Goal: Task Accomplishment & Management: Manage account settings

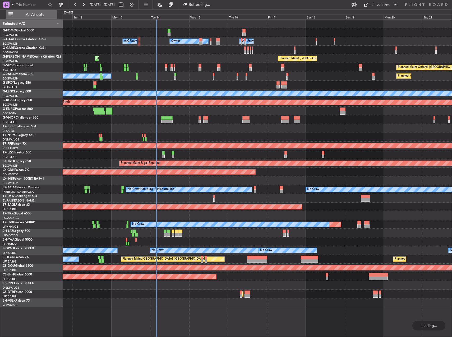
drag, startPoint x: 37, startPoint y: 12, endPoint x: 42, endPoint y: 12, distance: 5.3
click at [37, 13] on span "All Aircraft" at bounding box center [35, 15] width 42 height 4
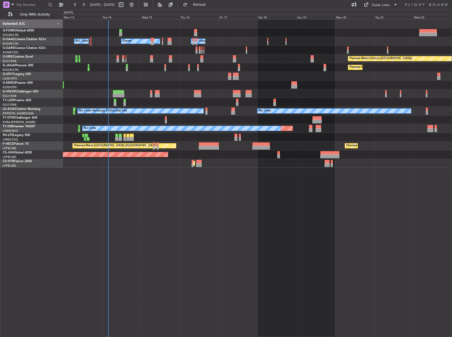
click at [210, 183] on div "Owner A/C Unavailable Owner A/C Unavailable Owner Planned Maint [GEOGRAPHIC_DAT…" at bounding box center [257, 178] width 389 height 318
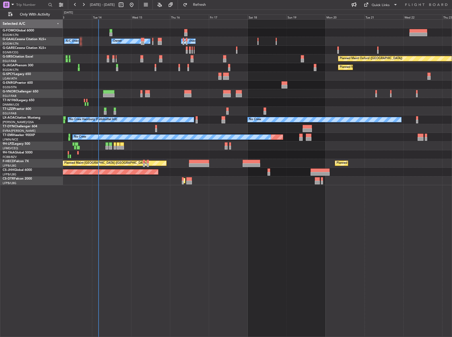
click at [150, 73] on div at bounding box center [257, 76] width 389 height 9
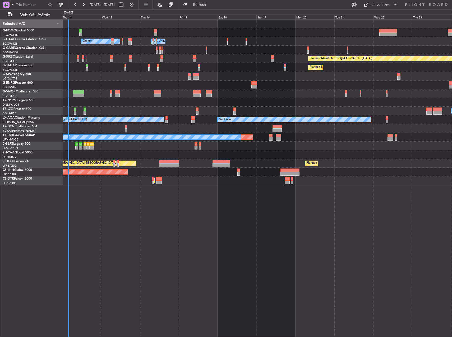
click at [198, 189] on div "Owner A/C Unavailable Owner A/C Unavailable Owner Planned Maint [GEOGRAPHIC_DAT…" at bounding box center [257, 178] width 389 height 318
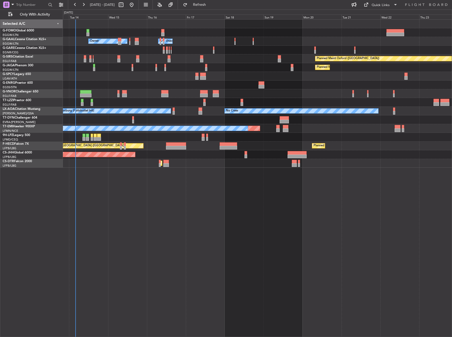
click at [173, 49] on div at bounding box center [257, 50] width 389 height 9
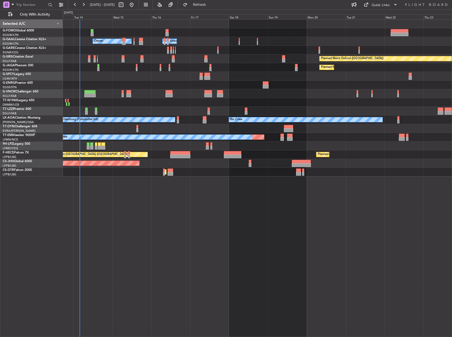
click at [232, 163] on div "Planned Maint [GEOGRAPHIC_DATA] ([GEOGRAPHIC_DATA])" at bounding box center [257, 163] width 389 height 9
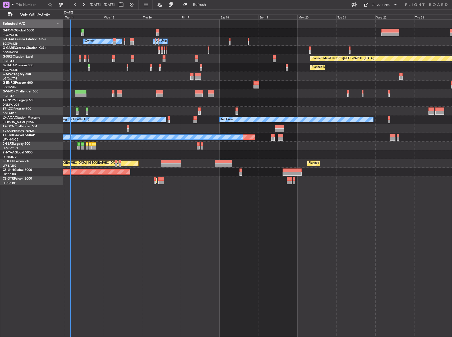
click at [165, 47] on div at bounding box center [257, 50] width 389 height 9
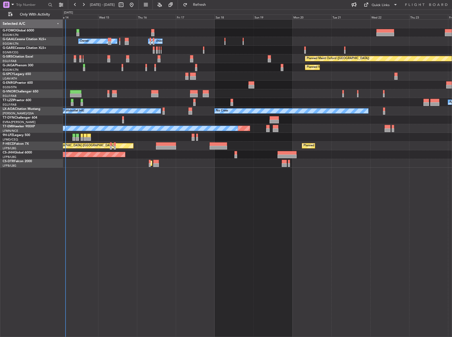
click at [171, 106] on div "A/C Unavailable [GEOGRAPHIC_DATA] ([GEOGRAPHIC_DATA])" at bounding box center [257, 102] width 389 height 9
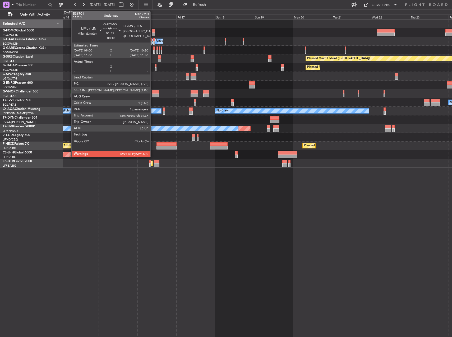
click at [153, 32] on div at bounding box center [153, 31] width 3 height 4
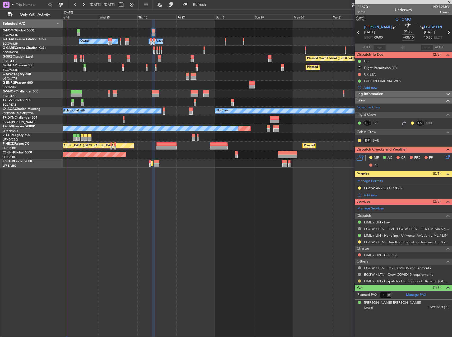
click at [360, 281] on button at bounding box center [359, 281] width 3 height 3
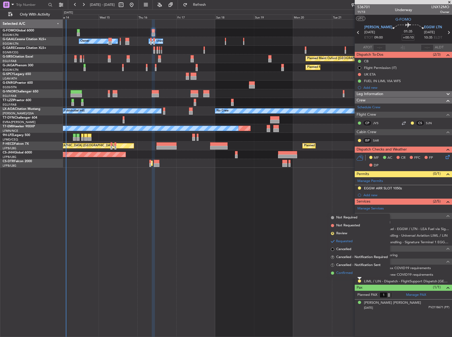
click at [351, 273] on span "Confirmed" at bounding box center [344, 273] width 16 height 5
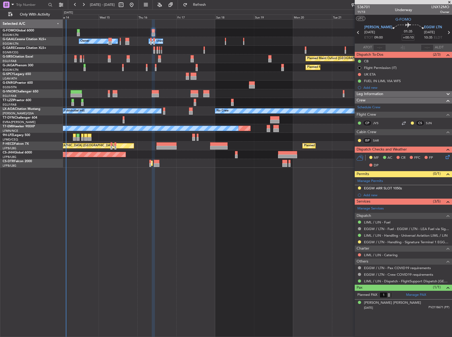
click at [389, 96] on div "Leg Information" at bounding box center [403, 94] width 97 height 6
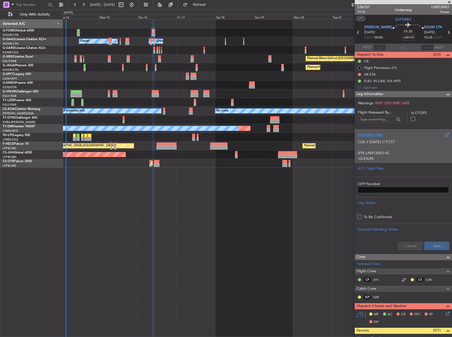
click at [406, 147] on p "CLB // [DATE] // FCST (FPL-LNX12MO-IG -GLEX/M-SBDE2E3FGHIJ1J3J4J5M1M3RWXYZ/LB2D…" at bounding box center [403, 189] width 91 height 100
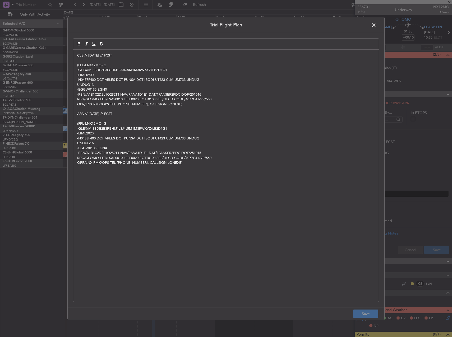
click at [77, 56] on div "CLB // [DATE] // FCST (FPL-LNX12MO-IG -GLEX/M-SBDE2E3FGHIJ1J3J4J5M1M3RWXYZ/LB2D…" at bounding box center [226, 176] width 306 height 252
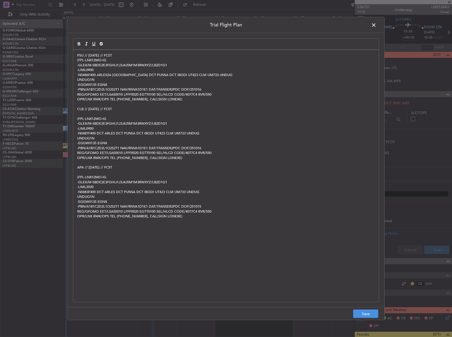
click at [117, 51] on div "PSU // [DATE] // FCST (FPL-LNX12MO-IG -GLEX/M-SBDE2E3FGHIJ1J3J4J5M1M3RWXYZ/LB2D…" at bounding box center [226, 176] width 306 height 252
click at [118, 55] on p "PSU // [DATE] // FCST" at bounding box center [226, 55] width 298 height 5
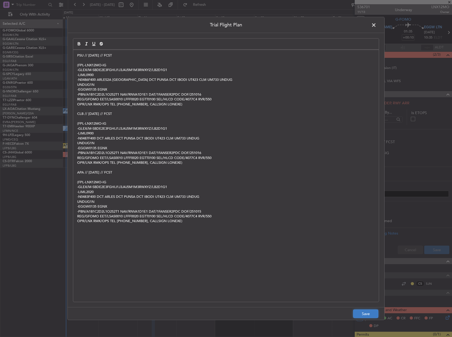
click at [362, 315] on button "Save" at bounding box center [365, 314] width 25 height 8
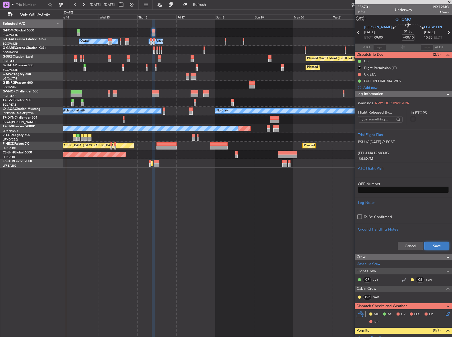
click at [434, 246] on button "Save" at bounding box center [436, 246] width 25 height 8
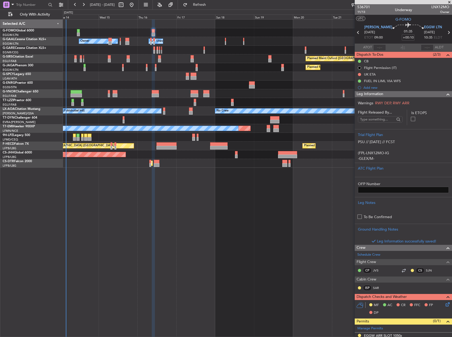
click at [446, 304] on icon at bounding box center [447, 304] width 4 height 4
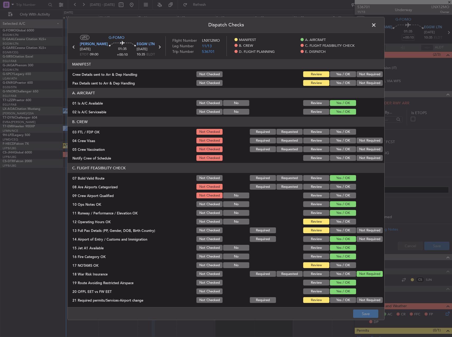
click at [343, 221] on button "Yes / OK" at bounding box center [343, 222] width 26 height 6
click at [341, 230] on button "Yes / OK" at bounding box center [343, 231] width 26 height 6
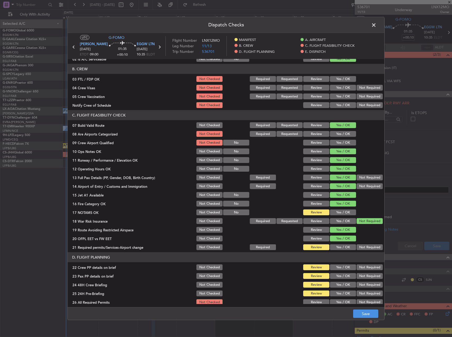
click at [339, 213] on button "Yes / OK" at bounding box center [343, 213] width 26 height 6
click at [340, 244] on button "Yes / OK" at bounding box center [343, 247] width 26 height 6
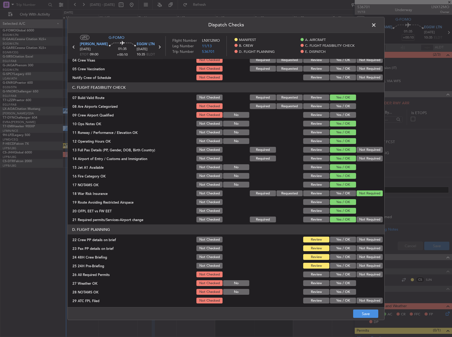
scroll to position [106, 0]
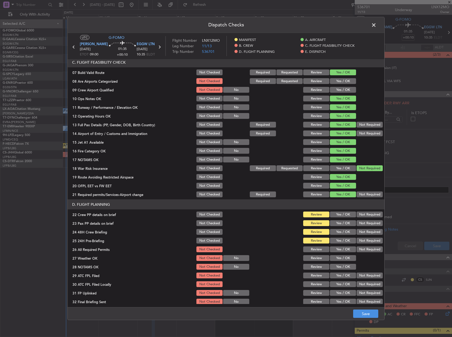
click at [339, 216] on button "Yes / OK" at bounding box center [343, 215] width 26 height 6
click at [340, 225] on button "Yes / OK" at bounding box center [343, 223] width 26 height 6
click at [341, 234] on button "Yes / OK" at bounding box center [343, 232] width 26 height 6
click at [362, 242] on button "Not Required" at bounding box center [370, 241] width 26 height 6
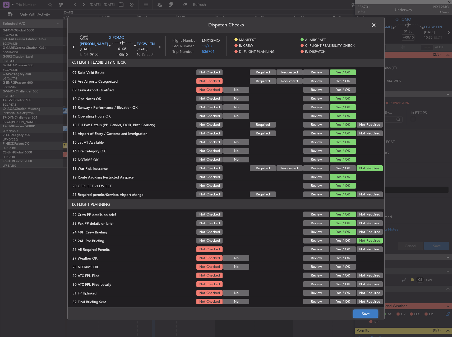
click at [367, 315] on button "Save" at bounding box center [365, 314] width 25 height 8
click at [376, 29] on span at bounding box center [376, 26] width 0 height 11
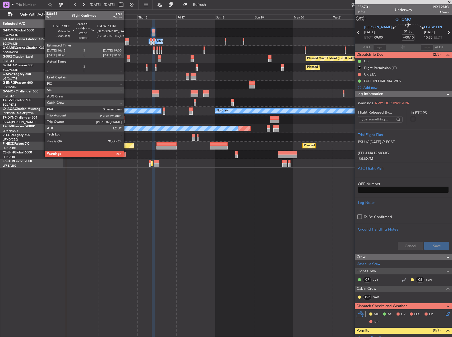
click at [126, 41] on div at bounding box center [127, 43] width 4 height 4
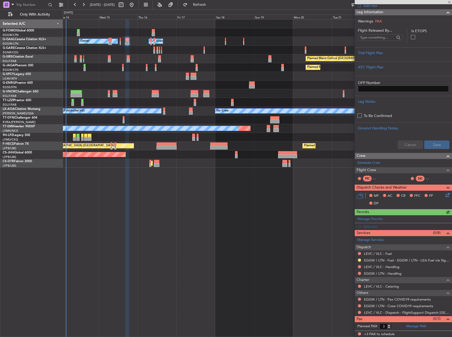
scroll to position [82, 0]
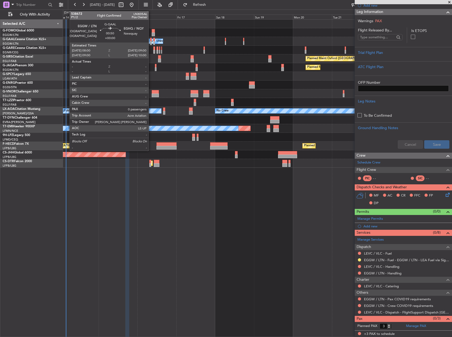
click at [151, 40] on div at bounding box center [151, 40] width 2 height 4
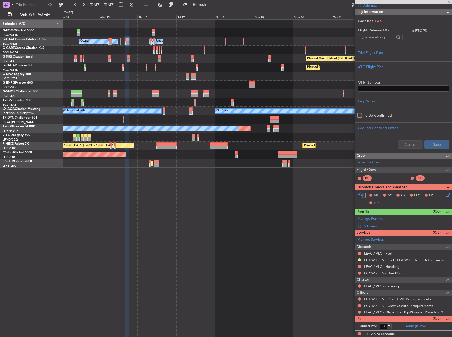
type input "0"
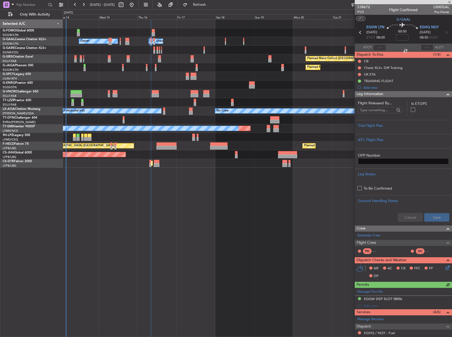
scroll to position [73, 0]
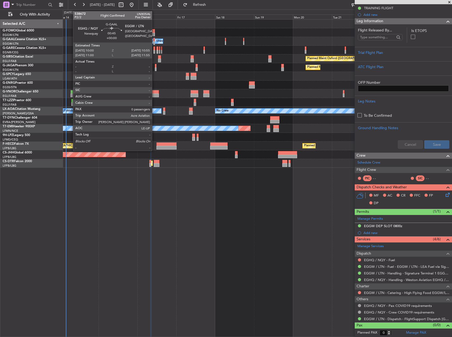
click at [154, 41] on div at bounding box center [154, 40] width 2 height 4
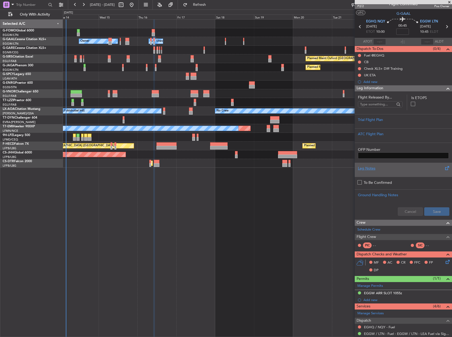
scroll to position [0, 0]
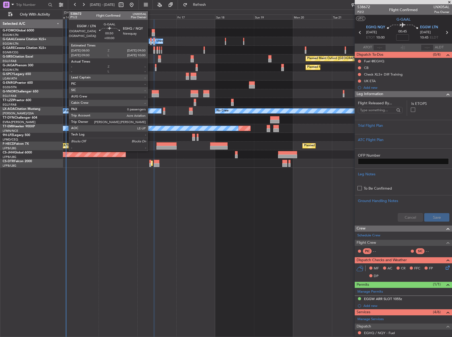
click at [150, 39] on div at bounding box center [151, 40] width 2 height 4
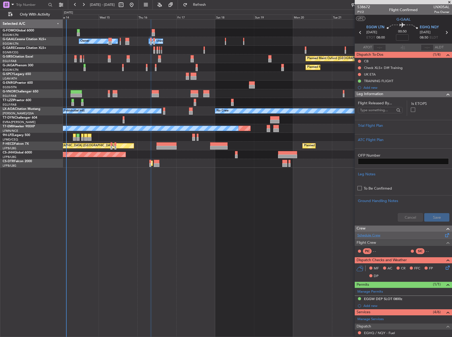
scroll to position [73, 0]
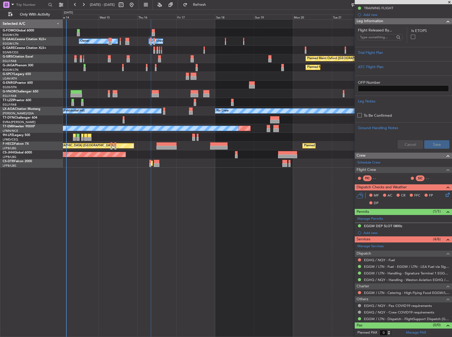
click at [37, 199] on div "Selected A/C G-FOMO Global 6000 EGGW/LTN [GEOGRAPHIC_DATA] ([GEOGRAPHIC_DATA]) …" at bounding box center [31, 178] width 63 height 318
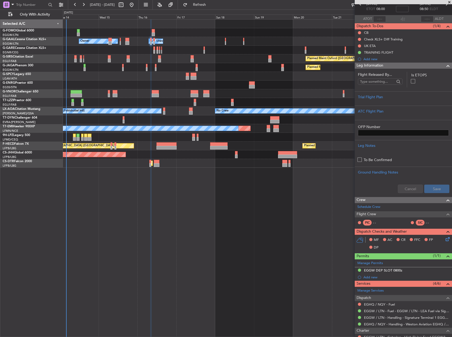
scroll to position [0, 0]
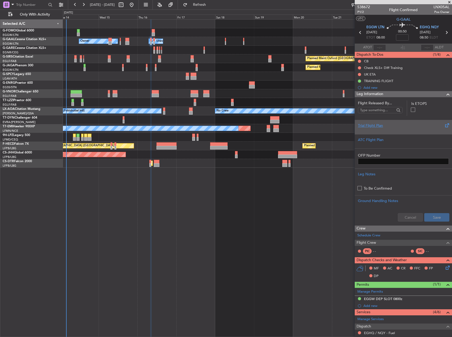
click at [402, 125] on div "Trial Flight Plan" at bounding box center [403, 126] width 91 height 6
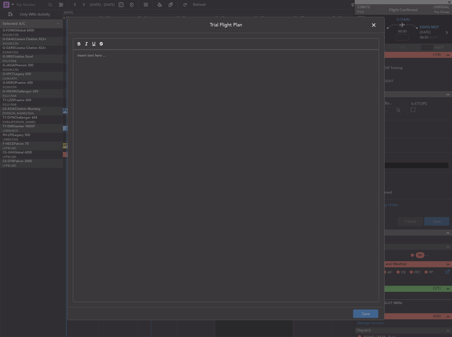
click at [250, 99] on div at bounding box center [226, 176] width 306 height 252
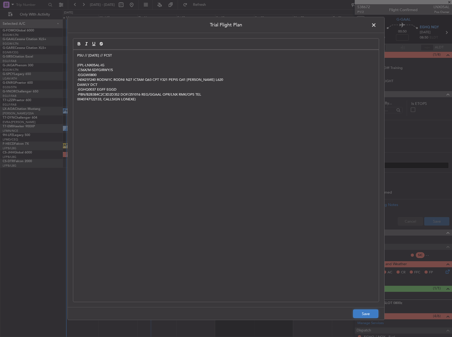
click at [365, 316] on button "Save" at bounding box center [365, 314] width 25 height 8
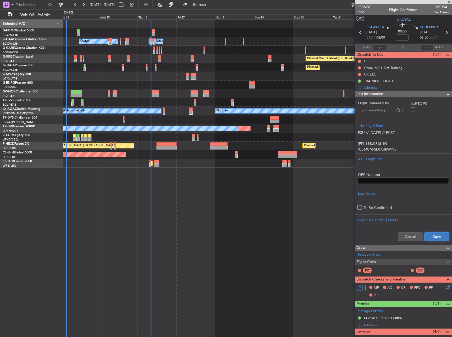
click at [427, 233] on button "Save" at bounding box center [436, 237] width 25 height 8
click at [359, 61] on button at bounding box center [359, 61] width 3 height 3
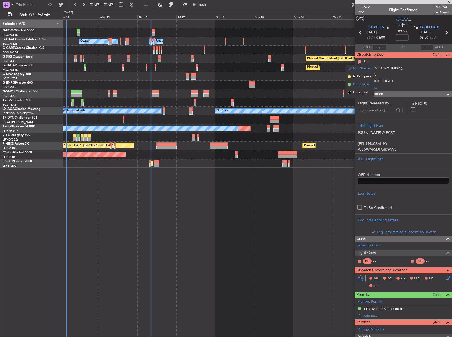
click at [359, 83] on span "Completed" at bounding box center [361, 84] width 17 height 5
click at [288, 221] on div "Owner Owner A/C Unavailable A/C Unavailable Owner Planned Maint [GEOGRAPHIC_DAT…" at bounding box center [257, 178] width 389 height 318
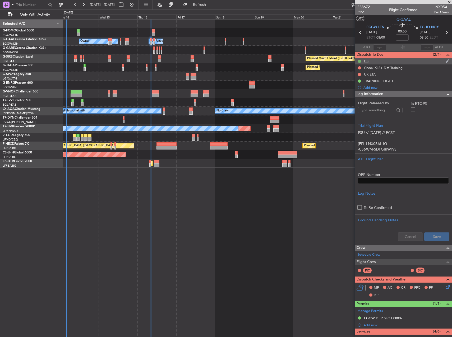
click at [361, 61] on button at bounding box center [359, 61] width 3 height 3
click at [358, 70] on div "Completed" at bounding box center [359, 69] width 17 height 7
click at [350, 68] on span at bounding box center [349, 68] width 3 height 3
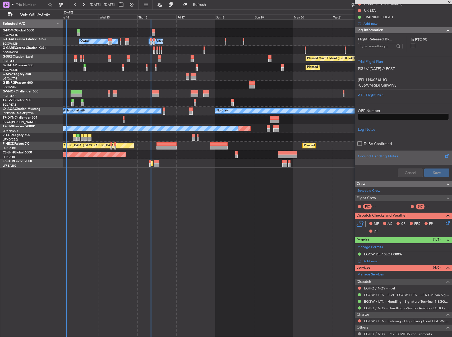
scroll to position [79, 0]
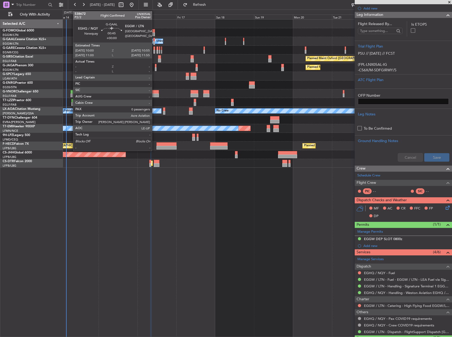
click at [154, 41] on div at bounding box center [154, 40] width 2 height 4
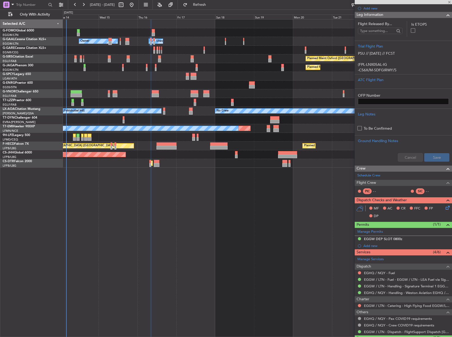
scroll to position [0, 0]
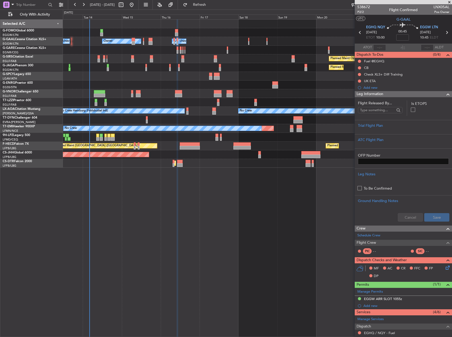
click at [161, 55] on div "Owner Owner A/C Unavailable A/C Unavailable Owner Planned Maint [GEOGRAPHIC_DAT…" at bounding box center [257, 94] width 389 height 148
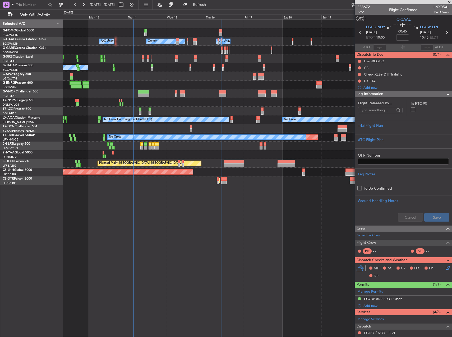
click at [164, 51] on div at bounding box center [257, 50] width 389 height 9
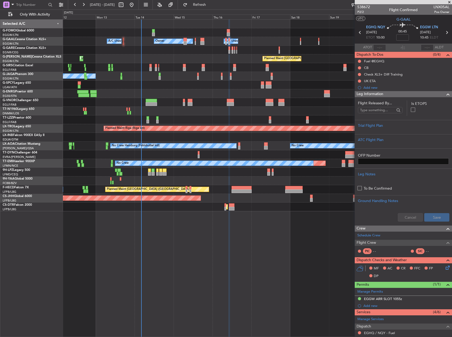
click at [289, 50] on div at bounding box center [257, 50] width 389 height 9
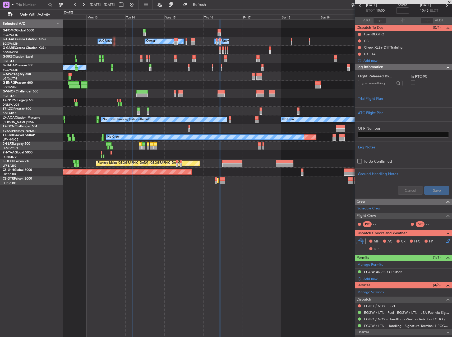
scroll to position [73, 0]
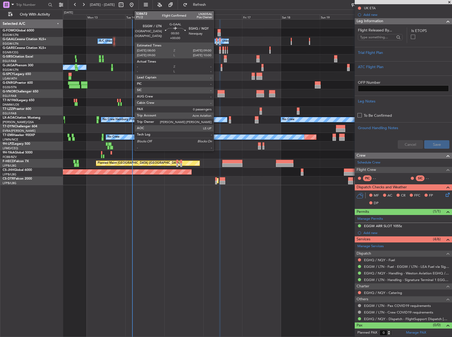
click at [216, 43] on div at bounding box center [217, 43] width 2 height 4
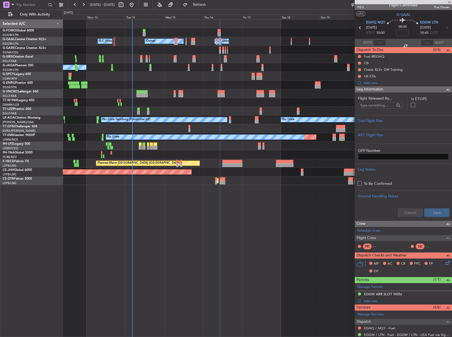
scroll to position [0, 0]
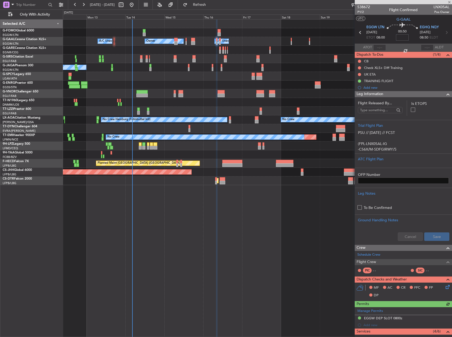
click at [400, 38] on input at bounding box center [402, 37] width 13 height 6
click at [320, 200] on div "Owner Owner A/C Unavailable A/C Unavailable Planned Maint [GEOGRAPHIC_DATA] ([G…" at bounding box center [257, 178] width 389 height 318
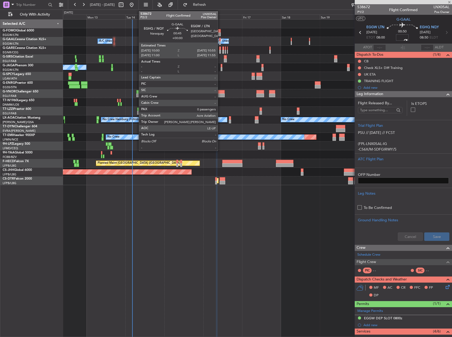
click at [220, 39] on div at bounding box center [220, 40] width 2 height 4
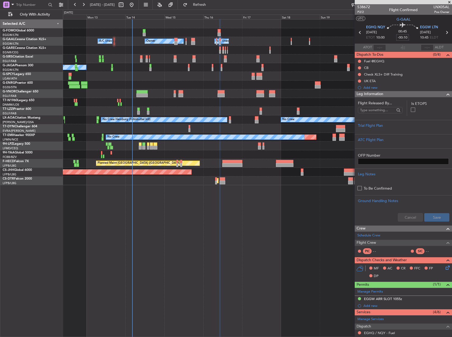
click at [405, 38] on input "-00:10" at bounding box center [402, 37] width 13 height 6
click at [403, 39] on input "-00:10" at bounding box center [402, 37] width 13 height 6
click at [403, 38] on input "-00:10" at bounding box center [402, 37] width 13 height 6
click at [309, 57] on div "Planned Maint Oxford ([GEOGRAPHIC_DATA]) A/C Unavailable" at bounding box center [257, 58] width 389 height 9
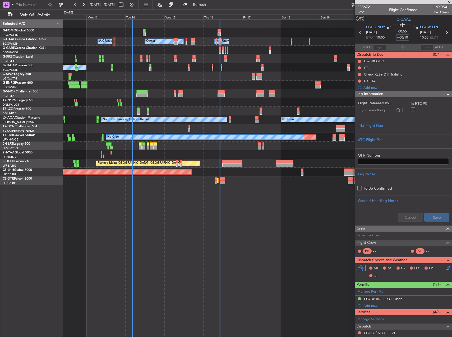
type input "+00:10"
click at [395, 125] on div "Trial Flight Plan" at bounding box center [403, 126] width 91 height 6
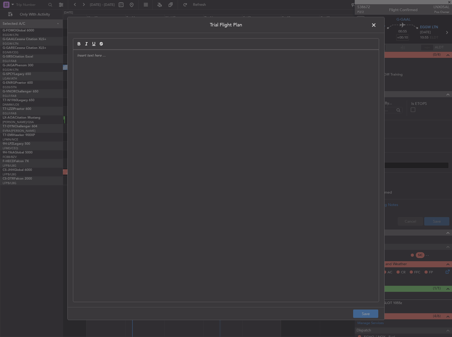
click at [206, 87] on div at bounding box center [226, 176] width 306 height 252
paste div
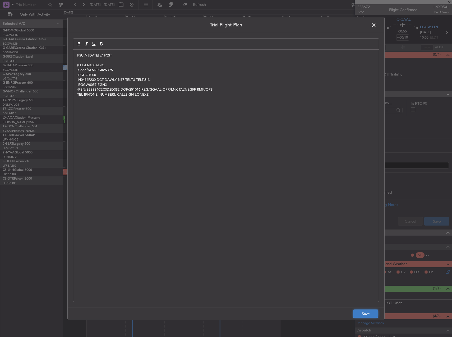
click at [355, 312] on button "Save" at bounding box center [365, 314] width 25 height 8
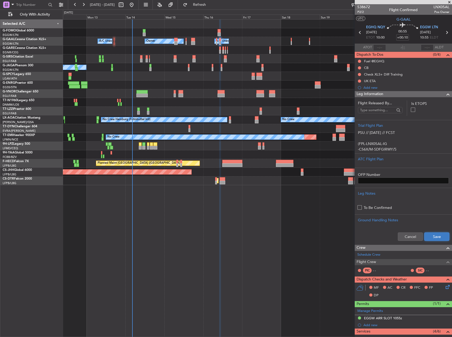
click at [433, 239] on button "Save" at bounding box center [436, 237] width 25 height 8
click at [283, 231] on div "Owner Owner A/C Unavailable A/C Unavailable Planned Maint [GEOGRAPHIC_DATA] ([G…" at bounding box center [257, 178] width 389 height 318
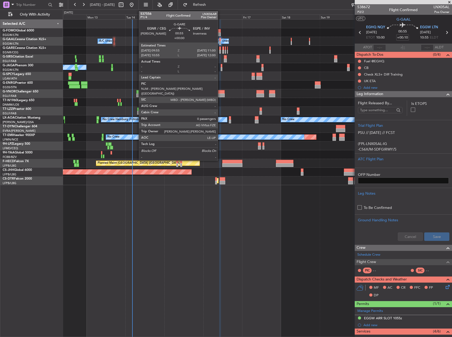
click at [220, 50] on div at bounding box center [220, 52] width 2 height 4
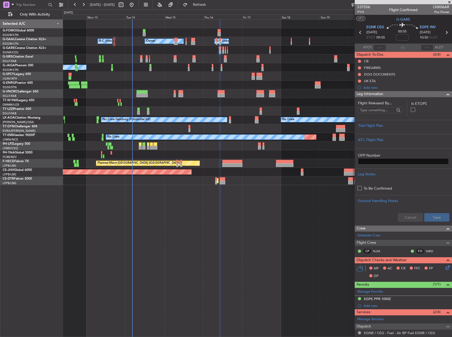
click at [405, 37] on mat-tooltip-component "Flight Time" at bounding box center [401, 41] width 24 height 14
click at [404, 38] on mat-tooltip-component "Flight Time" at bounding box center [401, 41] width 24 height 14
click at [399, 39] on input at bounding box center [402, 37] width 13 height 6
click at [305, 58] on div "Planned Maint Oxford ([GEOGRAPHIC_DATA]) A/C Unavailable" at bounding box center [257, 58] width 389 height 9
type input "-00:05"
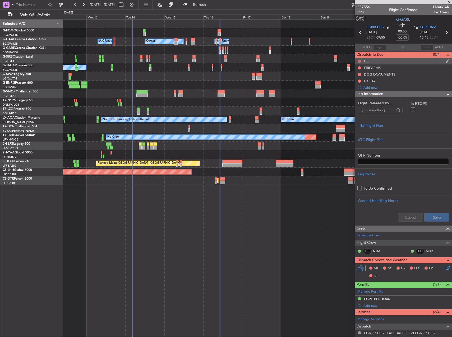
click at [360, 62] on button at bounding box center [359, 61] width 3 height 3
click at [359, 83] on span "Completed" at bounding box center [361, 84] width 17 height 5
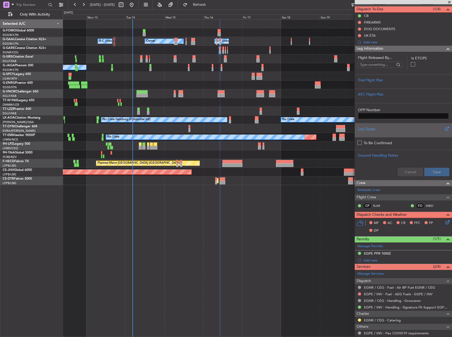
scroll to position [53, 0]
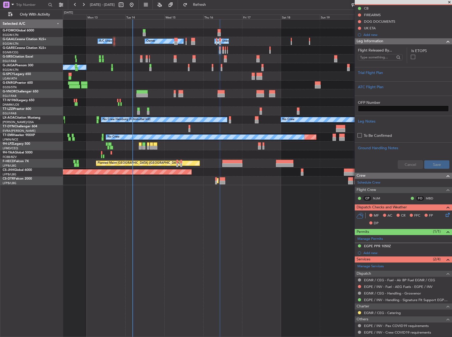
click at [445, 214] on icon at bounding box center [447, 214] width 4 height 4
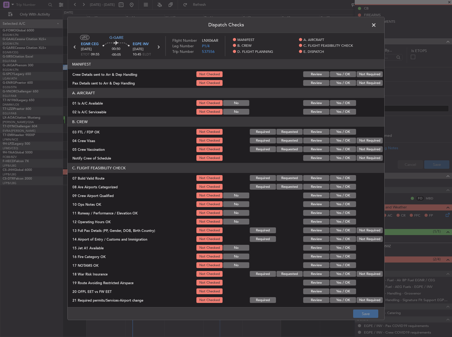
click at [342, 101] on button "Yes / OK" at bounding box center [343, 103] width 26 height 6
click at [342, 111] on button "Yes / OK" at bounding box center [343, 112] width 26 height 6
click at [343, 176] on button "Yes / OK" at bounding box center [343, 178] width 26 height 6
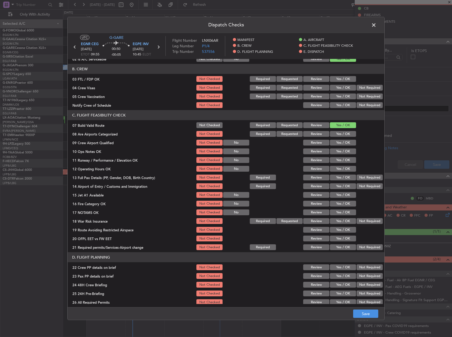
click at [343, 152] on button "Yes / OK" at bounding box center [343, 152] width 26 height 6
click at [344, 162] on button "Yes / OK" at bounding box center [343, 160] width 26 height 6
drag, startPoint x: 344, startPoint y: 168, endPoint x: 345, endPoint y: 173, distance: 4.5
click at [344, 168] on button "Yes / OK" at bounding box center [343, 169] width 26 height 6
click at [345, 177] on button "Yes / OK" at bounding box center [343, 178] width 26 height 6
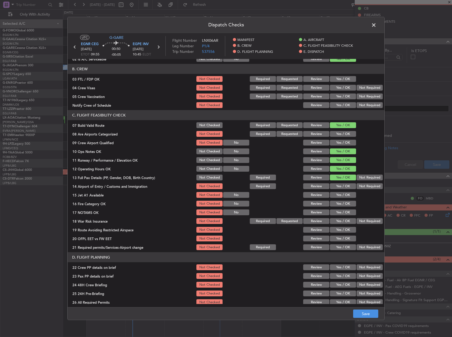
click at [344, 183] on div "Yes / OK" at bounding box center [342, 186] width 27 height 7
click at [344, 188] on button "Yes / OK" at bounding box center [343, 186] width 26 height 6
click at [342, 192] on button "Yes / OK" at bounding box center [343, 195] width 26 height 6
click at [342, 198] on div "Yes / OK" at bounding box center [342, 194] width 27 height 7
drag, startPoint x: 342, startPoint y: 201, endPoint x: 340, endPoint y: 206, distance: 4.5
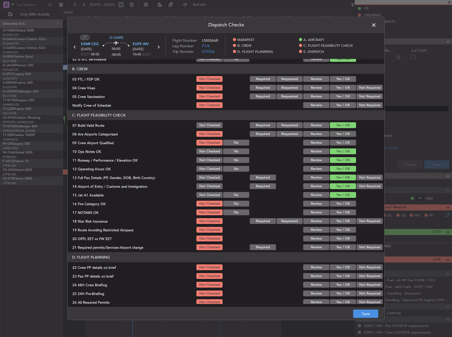
click at [342, 202] on button "Yes / OK" at bounding box center [343, 204] width 26 height 6
click at [339, 210] on button "Yes / OK" at bounding box center [343, 213] width 26 height 6
drag, startPoint x: 341, startPoint y: 229, endPoint x: 342, endPoint y: 237, distance: 8.5
click at [341, 230] on button "Yes / OK" at bounding box center [343, 230] width 26 height 6
click at [342, 238] on button "Yes / OK" at bounding box center [343, 239] width 26 height 6
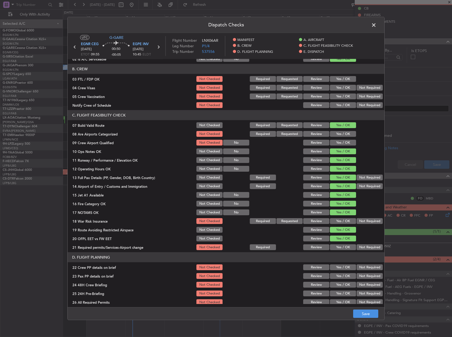
click at [344, 246] on button "Yes / OK" at bounding box center [343, 247] width 26 height 6
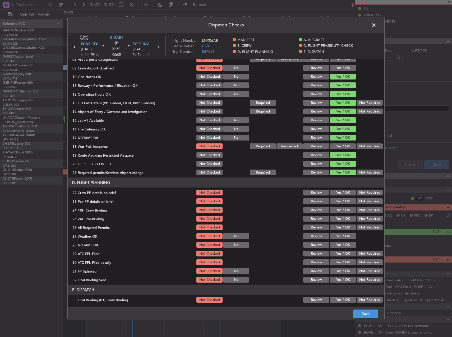
scroll to position [132, 0]
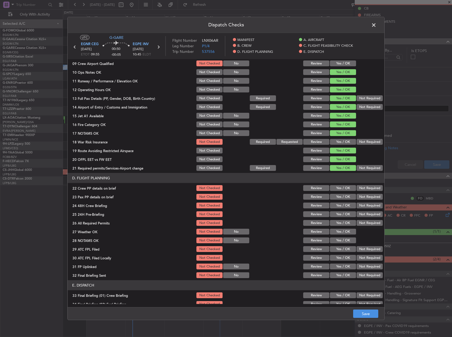
click at [341, 193] on div "Yes / OK" at bounding box center [342, 196] width 27 height 7
click at [340, 188] on button "Yes / OK" at bounding box center [343, 188] width 26 height 6
click at [340, 193] on section "D. FLIGHT PLANNING 22 Crew PP details on brief Not Checked Review Yes / OK Not …" at bounding box center [226, 226] width 317 height 106
click at [341, 198] on button "Yes / OK" at bounding box center [343, 197] width 26 height 6
click at [343, 205] on button "Yes / OK" at bounding box center [343, 206] width 26 height 6
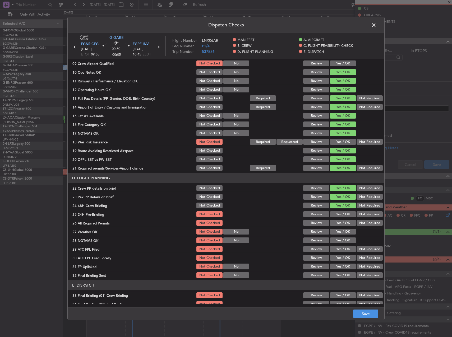
click at [366, 213] on button "Not Required" at bounding box center [370, 214] width 26 height 6
click at [363, 315] on button "Save" at bounding box center [365, 314] width 25 height 8
click at [376, 25] on span at bounding box center [376, 26] width 0 height 11
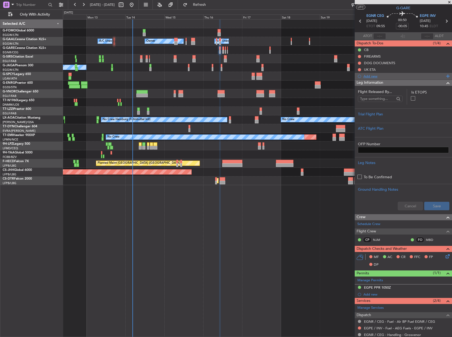
scroll to position [0, 0]
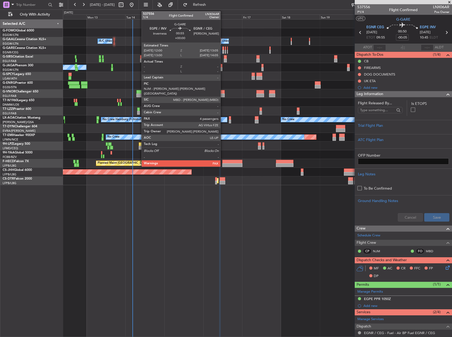
click at [223, 49] on div at bounding box center [223, 49] width 2 height 4
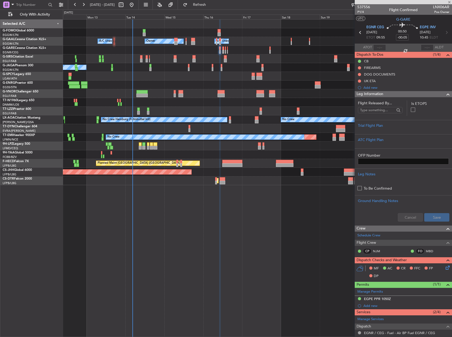
type input "5"
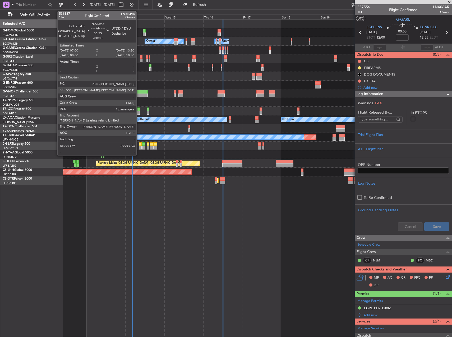
click at [139, 95] on div at bounding box center [141, 96] width 11 height 4
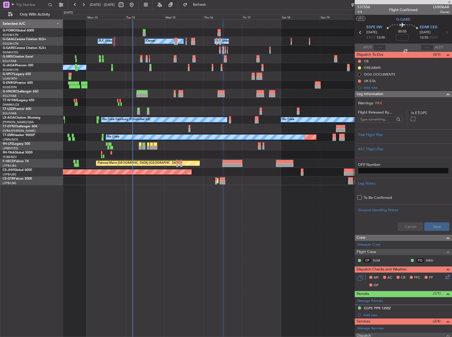
type input "-00:05"
type input "1"
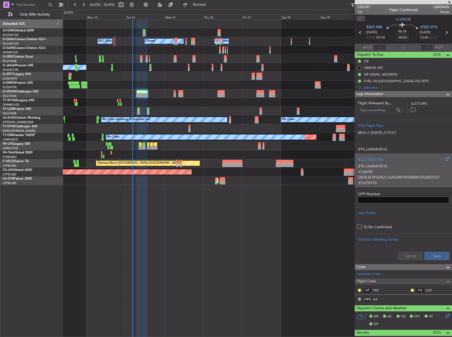
click at [385, 174] on p "-CL60/M-SBDE2E3FGHIJ1J3J4J5M1M3RWXYZ/LB2D1G1" at bounding box center [403, 174] width 91 height 11
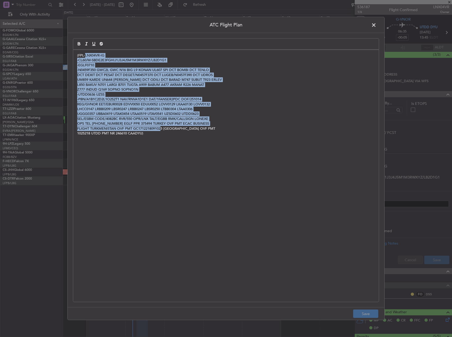
drag, startPoint x: 86, startPoint y: 57, endPoint x: 162, endPoint y: 131, distance: 106.2
click at [162, 131] on div "(FPL-LNX04VR-IG -CL60/M-SBDE2E3FGHIJ1J3J4J5M1M3RWXYZ/LB2D1G1 -EGLF0710 -N0459F3…" at bounding box center [226, 176] width 306 height 252
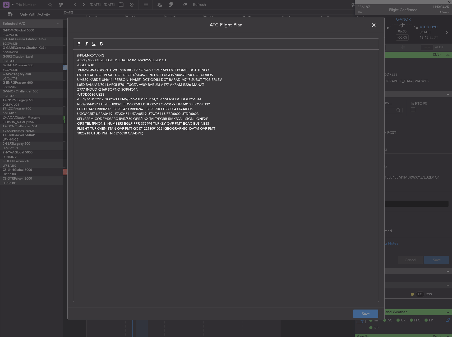
click at [163, 136] on div "(FPL-LNX04VR-IG -CL60/M-SBDE2E3FGHIJ1J3J4J5M1M3RWXYZ/LB2D1G1 -EGLF0710 -N0459F3…" at bounding box center [226, 176] width 306 height 252
drag, startPoint x: 373, startPoint y: 25, endPoint x: 440, endPoint y: 13, distance: 67.9
click at [376, 25] on span at bounding box center [376, 26] width 0 height 11
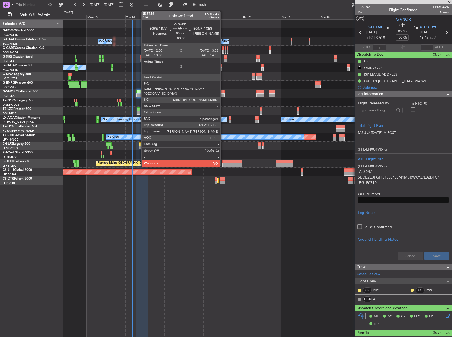
click at [223, 51] on div at bounding box center [223, 52] width 2 height 4
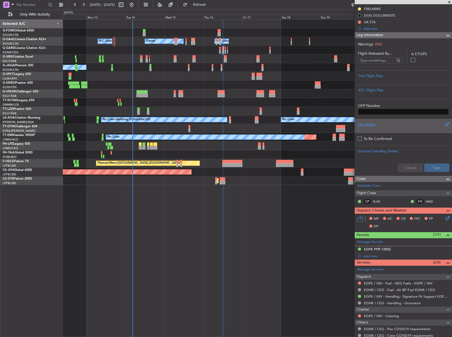
scroll to position [136, 0]
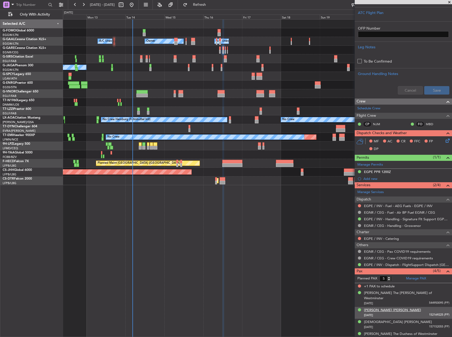
click at [372, 308] on div "[PERSON_NAME] [PERSON_NAME]" at bounding box center [392, 310] width 57 height 5
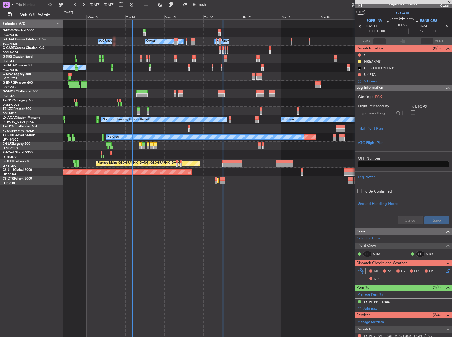
scroll to position [0, 0]
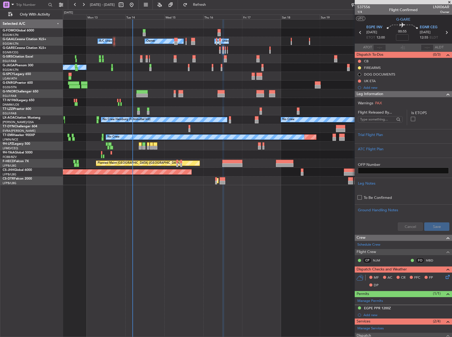
click at [445, 33] on icon at bounding box center [446, 32] width 7 height 7
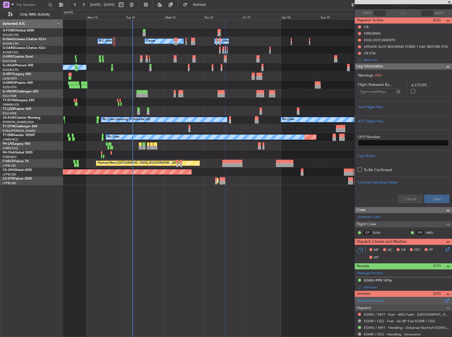
scroll to position [130, 0]
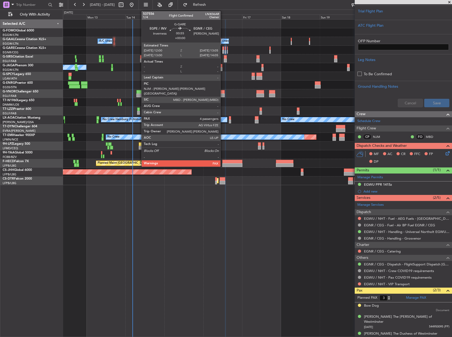
click at [223, 50] on div at bounding box center [223, 52] width 2 height 4
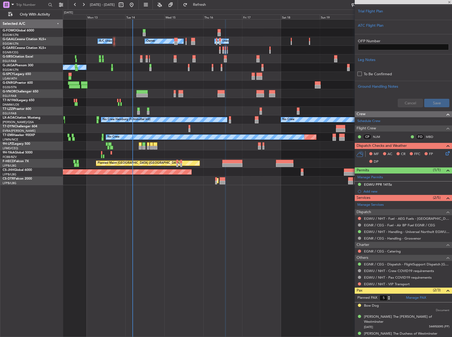
scroll to position [0, 0]
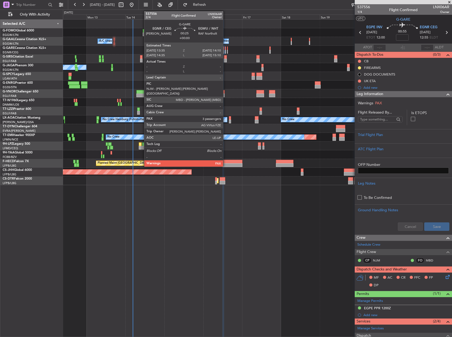
click at [225, 51] on div at bounding box center [225, 52] width 1 height 4
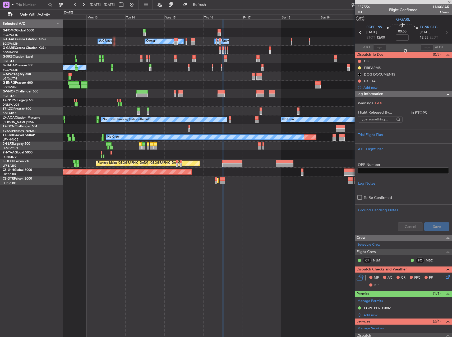
type input "3"
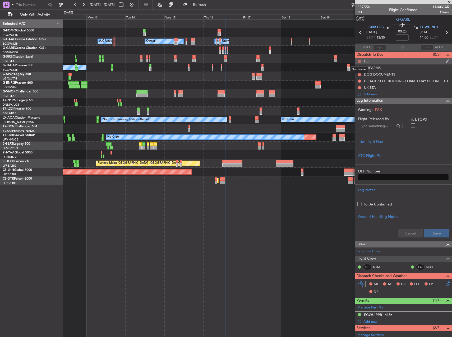
click at [358, 62] on button at bounding box center [359, 61] width 3 height 3
click at [360, 85] on span "Completed" at bounding box center [361, 84] width 17 height 5
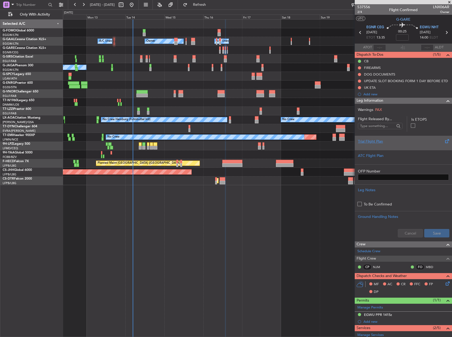
click at [400, 144] on div "Trial Flight Plan" at bounding box center [403, 142] width 91 height 6
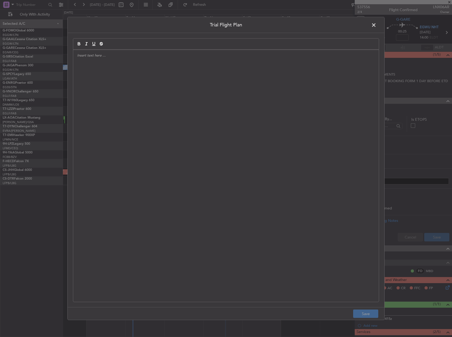
click at [191, 108] on div at bounding box center [226, 176] width 306 height 252
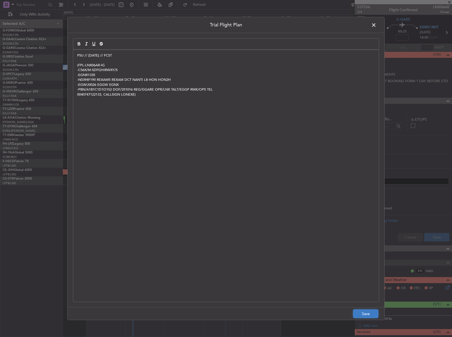
click at [360, 315] on button "Save" at bounding box center [365, 314] width 25 height 8
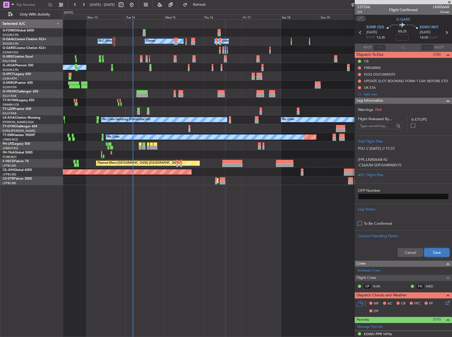
click at [430, 251] on button "Save" at bounding box center [436, 252] width 25 height 8
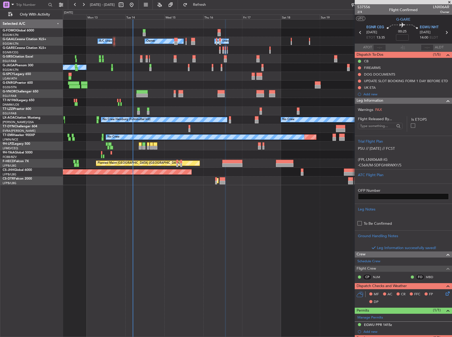
click at [445, 295] on icon at bounding box center [447, 293] width 4 height 4
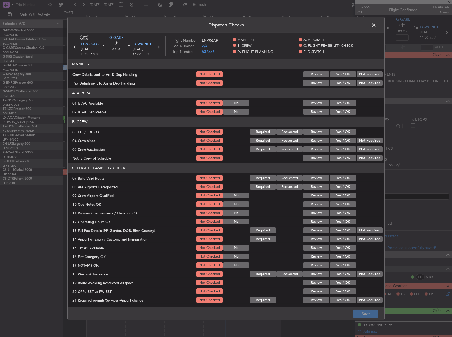
click at [333, 104] on button "Yes / OK" at bounding box center [343, 103] width 26 height 6
click at [338, 112] on button "Yes / OK" at bounding box center [343, 112] width 26 height 6
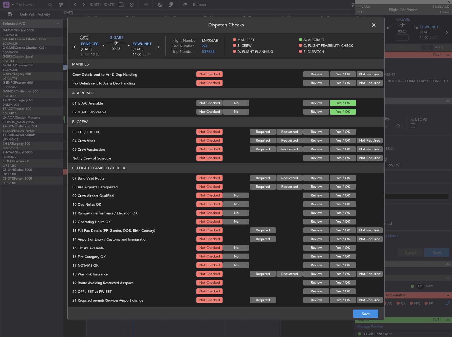
click at [339, 178] on button "Yes / OK" at bounding box center [343, 178] width 26 height 6
click at [343, 204] on button "Yes / OK" at bounding box center [343, 204] width 26 height 6
click at [343, 217] on div "Yes / OK" at bounding box center [342, 212] width 27 height 7
click at [343, 223] on button "Yes / OK" at bounding box center [343, 222] width 26 height 6
click at [341, 216] on div "Yes / OK" at bounding box center [342, 212] width 27 height 7
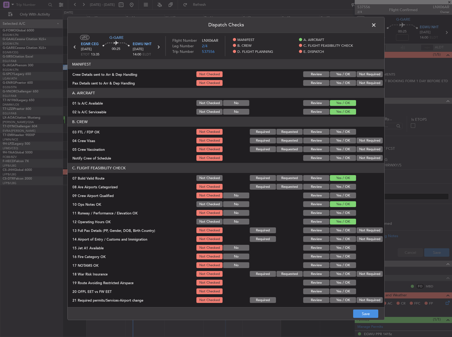
click at [341, 214] on button "Yes / OK" at bounding box center [343, 213] width 26 height 6
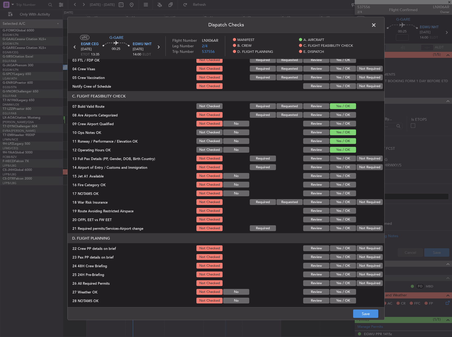
scroll to position [79, 0]
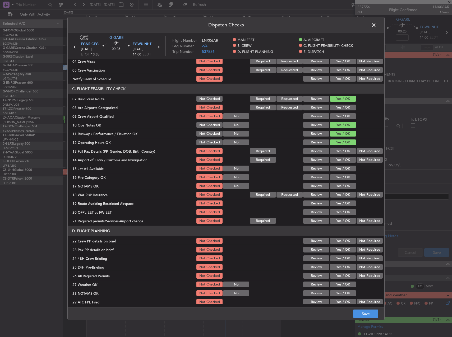
click at [339, 151] on button "Yes / OK" at bounding box center [343, 151] width 26 height 6
click at [341, 159] on button "Yes / OK" at bounding box center [343, 160] width 26 height 6
click at [343, 170] on button "Yes / OK" at bounding box center [343, 169] width 26 height 6
click at [343, 174] on div "Yes / OK" at bounding box center [342, 177] width 27 height 7
click at [343, 177] on button "Yes / OK" at bounding box center [343, 177] width 26 height 6
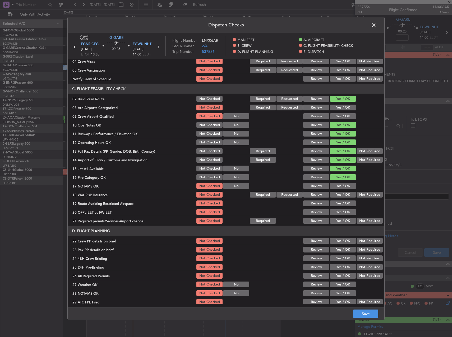
click at [343, 186] on button "Yes / OK" at bounding box center [343, 186] width 26 height 6
click at [343, 203] on button "Yes / OK" at bounding box center [343, 204] width 26 height 6
click at [343, 212] on button "Yes / OK" at bounding box center [343, 212] width 26 height 6
click at [343, 221] on button "Yes / OK" at bounding box center [343, 221] width 26 height 6
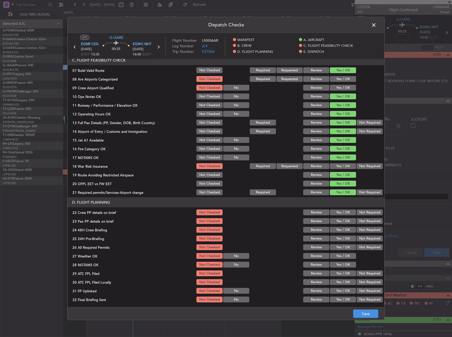
scroll to position [132, 0]
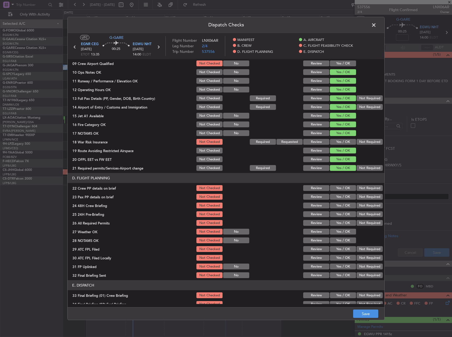
click at [339, 187] on button "Yes / OK" at bounding box center [343, 188] width 26 height 6
click at [341, 196] on button "Yes / OK" at bounding box center [343, 197] width 26 height 6
click at [342, 201] on section "D. FLIGHT PLANNING 22 Crew PP details on brief Not Checked Review Yes / OK Not …" at bounding box center [226, 226] width 317 height 106
click at [343, 204] on button "Yes / OK" at bounding box center [343, 206] width 26 height 6
drag, startPoint x: 361, startPoint y: 214, endPoint x: 351, endPoint y: 239, distance: 27.0
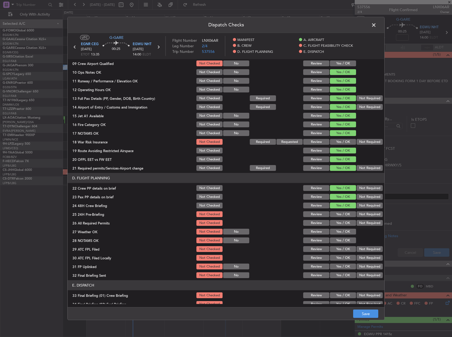
click at [361, 214] on button "Not Required" at bounding box center [370, 214] width 26 height 6
click at [373, 315] on button "Save" at bounding box center [365, 314] width 25 height 8
click at [376, 22] on span at bounding box center [376, 26] width 0 height 11
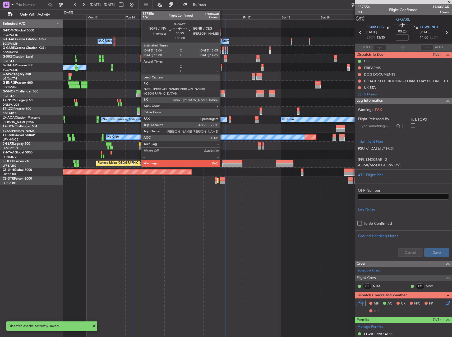
click at [223, 51] on div at bounding box center [223, 52] width 2 height 4
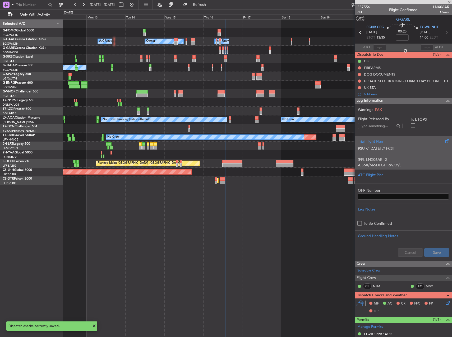
type input "5"
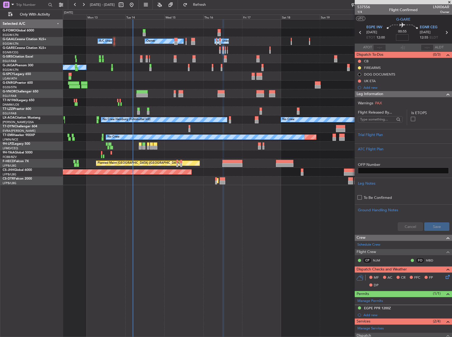
click at [401, 37] on input at bounding box center [402, 37] width 13 height 6
click at [307, 65] on div "Planned Maint [GEOGRAPHIC_DATA] ([GEOGRAPHIC_DATA]) No Crew" at bounding box center [257, 67] width 389 height 9
type input "-00:10"
click at [360, 61] on button at bounding box center [359, 61] width 3 height 3
click at [359, 84] on span "Completed" at bounding box center [361, 84] width 17 height 5
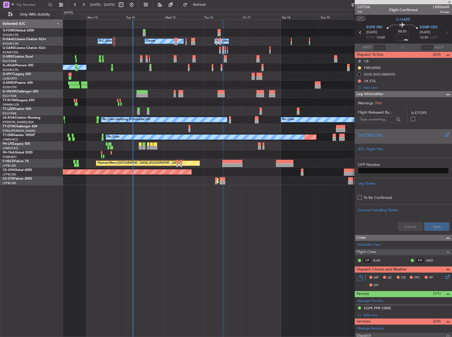
click at [388, 136] on div "Trial Flight Plan" at bounding box center [403, 135] width 91 height 6
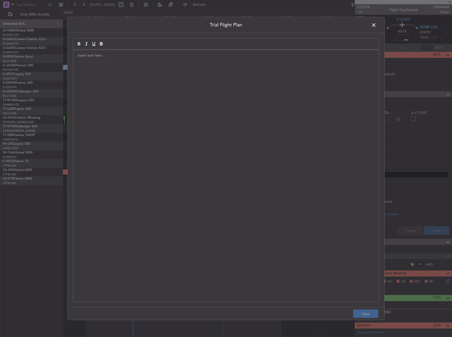
click at [246, 113] on div at bounding box center [226, 176] width 306 height 252
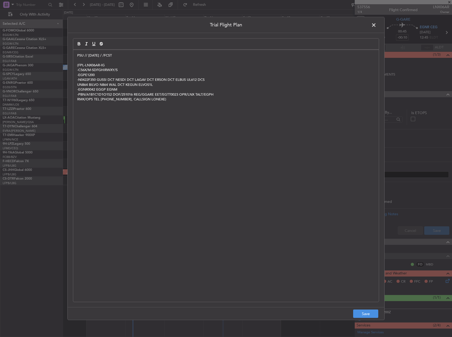
scroll to position [0, 0]
click at [368, 313] on button "Save" at bounding box center [365, 314] width 25 height 8
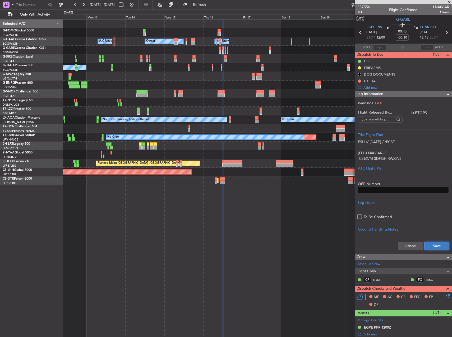
click at [434, 245] on button "Save" at bounding box center [436, 246] width 25 height 8
click at [445, 294] on icon at bounding box center [447, 295] width 4 height 4
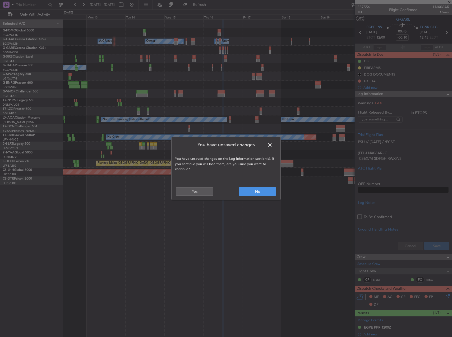
click at [276, 146] on header "You have unsaved changes" at bounding box center [226, 145] width 109 height 16
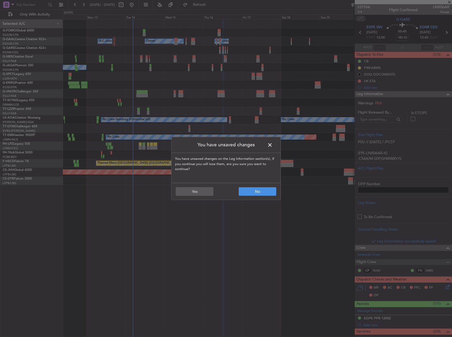
click at [273, 144] on span at bounding box center [273, 146] width 0 height 11
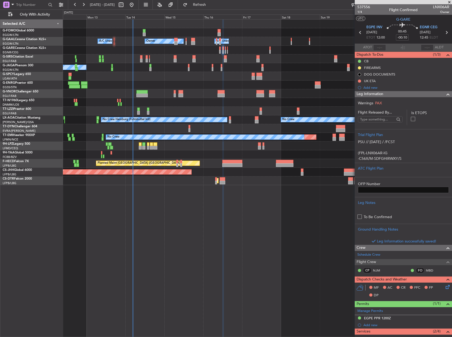
click at [446, 292] on div "MF AC CR FFC FP DP" at bounding box center [403, 292] width 97 height 18
click at [445, 288] on icon at bounding box center [447, 286] width 4 height 4
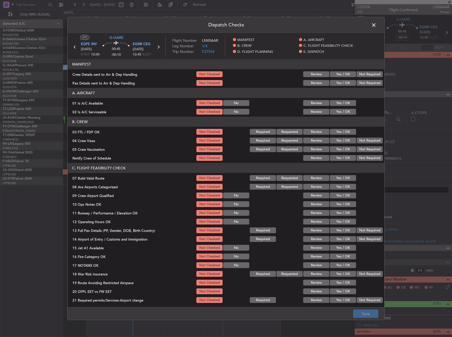
drag, startPoint x: 339, startPoint y: 110, endPoint x: 338, endPoint y: 107, distance: 3.3
click at [339, 108] on div "Yes / OK" at bounding box center [342, 111] width 27 height 7
click at [338, 103] on button "Yes / OK" at bounding box center [343, 103] width 26 height 6
click at [337, 111] on button "Yes / OK" at bounding box center [343, 112] width 26 height 6
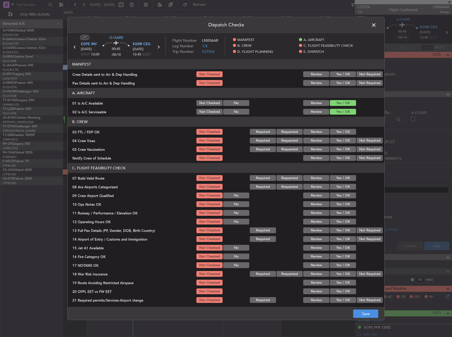
drag, startPoint x: 340, startPoint y: 176, endPoint x: 340, endPoint y: 184, distance: 7.7
click at [339, 177] on button "Yes / OK" at bounding box center [343, 178] width 26 height 6
click at [343, 200] on section "C. FLIGHT FEASIBILITY CHECK 07 Build Valid Route Not Checked Required Requested…" at bounding box center [226, 233] width 317 height 141
click at [343, 202] on button "Yes / OK" at bounding box center [343, 204] width 26 height 6
click at [345, 214] on button "Yes / OK" at bounding box center [343, 213] width 26 height 6
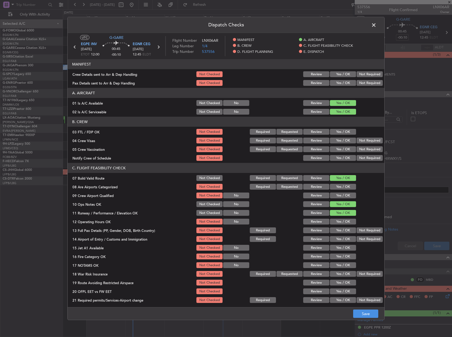
click at [345, 219] on div "Yes / OK" at bounding box center [342, 221] width 27 height 7
click at [346, 227] on div "Yes / OK" at bounding box center [342, 230] width 27 height 7
click at [345, 227] on div "Yes / OK" at bounding box center [342, 230] width 27 height 7
drag, startPoint x: 345, startPoint y: 227, endPoint x: 340, endPoint y: 220, distance: 8.1
click at [340, 220] on button "Yes / OK" at bounding box center [343, 222] width 26 height 6
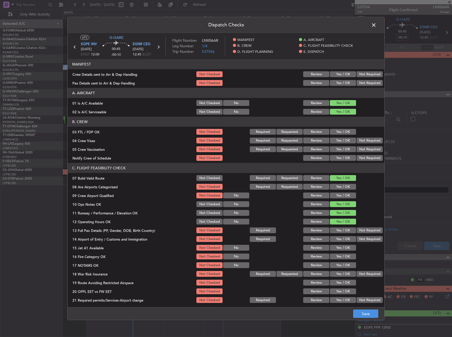
click at [340, 226] on section "C. FLIGHT FEASIBILITY CHECK 07 Build Valid Route Not Checked Required Requested…" at bounding box center [226, 233] width 317 height 141
click at [341, 230] on button "Yes / OK" at bounding box center [343, 231] width 26 height 6
click at [342, 237] on button "Yes / OK" at bounding box center [343, 239] width 26 height 6
click at [344, 245] on button "Yes / OK" at bounding box center [343, 248] width 26 height 6
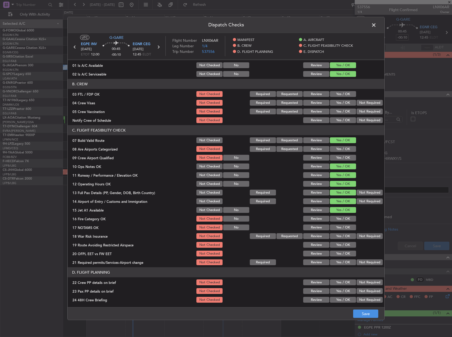
scroll to position [53, 0]
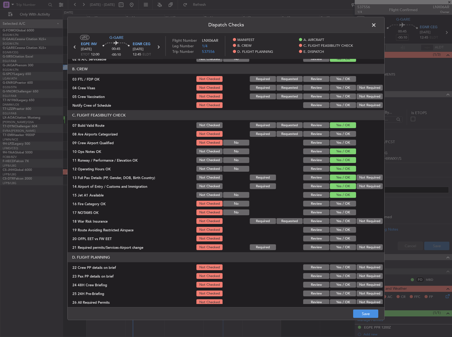
click at [341, 205] on button "Yes / OK" at bounding box center [343, 204] width 26 height 6
click at [342, 213] on button "Yes / OK" at bounding box center [343, 213] width 26 height 6
click at [343, 229] on button "Yes / OK" at bounding box center [343, 230] width 26 height 6
click at [345, 239] on button "Yes / OK" at bounding box center [343, 239] width 26 height 6
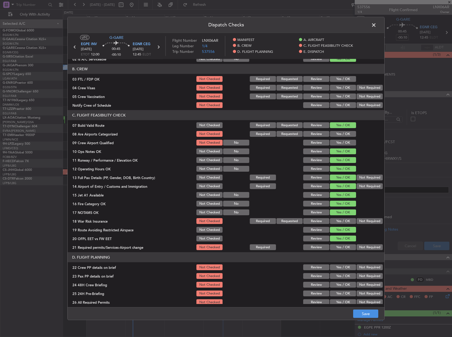
click at [345, 245] on button "Yes / OK" at bounding box center [343, 247] width 26 height 6
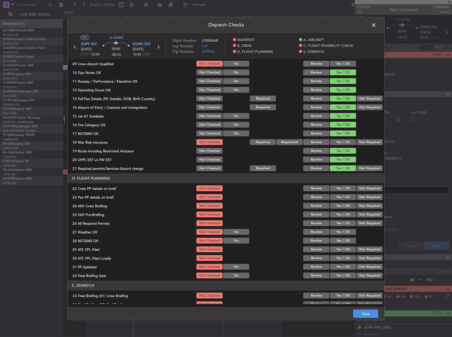
scroll to position [132, 0]
click at [338, 188] on button "Yes / OK" at bounding box center [343, 188] width 26 height 6
click at [338, 195] on button "Yes / OK" at bounding box center [343, 197] width 26 height 6
click at [340, 203] on button "Yes / OK" at bounding box center [343, 206] width 26 height 6
click at [358, 212] on button "Not Required" at bounding box center [370, 214] width 26 height 6
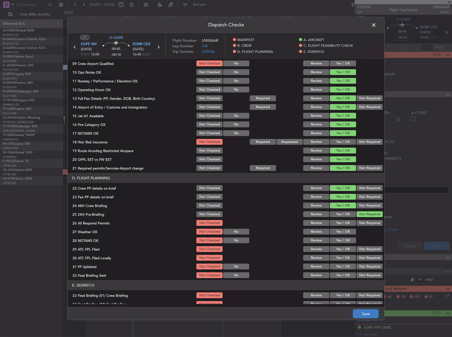
click at [367, 310] on button "Save" at bounding box center [365, 314] width 25 height 8
click at [376, 24] on span at bounding box center [376, 26] width 0 height 11
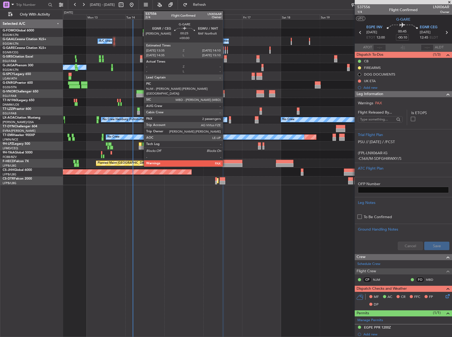
click at [225, 51] on div at bounding box center [225, 52] width 1 height 4
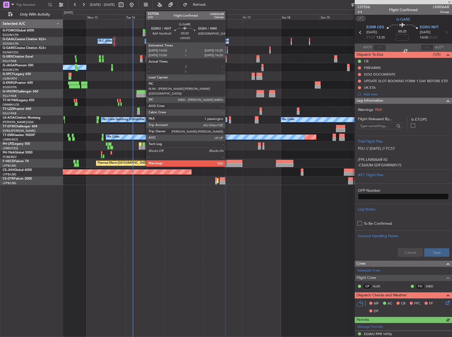
click at [228, 49] on div at bounding box center [227, 49] width 1 height 4
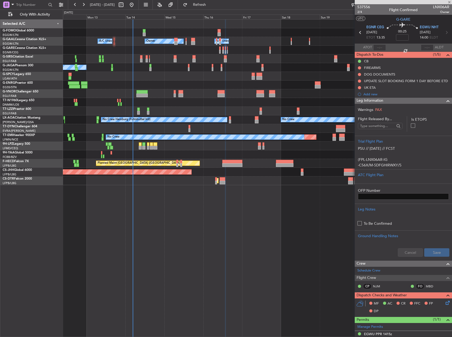
type input "2"
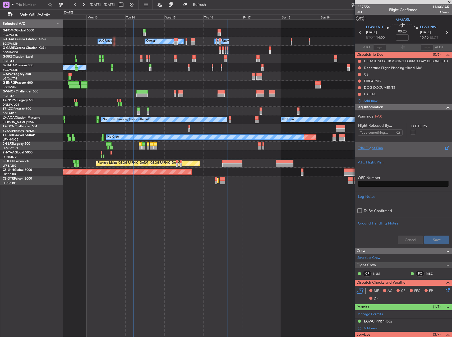
click at [422, 154] on div "Trial Flight Plan" at bounding box center [403, 149] width 97 height 14
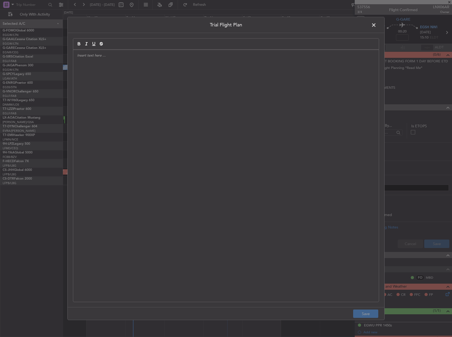
click at [343, 143] on div at bounding box center [226, 176] width 306 height 252
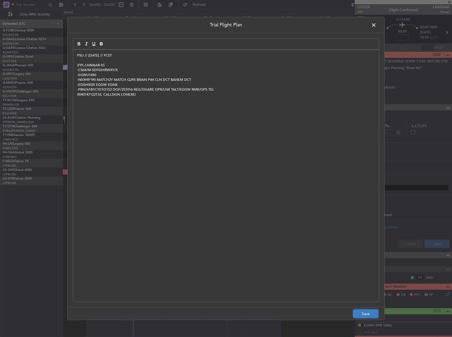
click at [372, 314] on button "Save" at bounding box center [365, 314] width 25 height 8
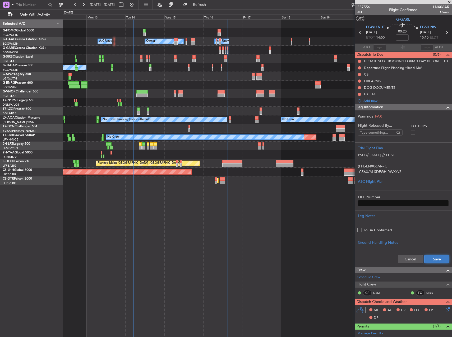
click at [437, 262] on button "Save" at bounding box center [436, 259] width 25 height 8
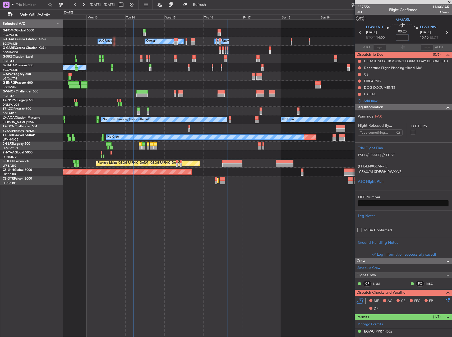
click at [404, 36] on input at bounding box center [402, 37] width 13 height 6
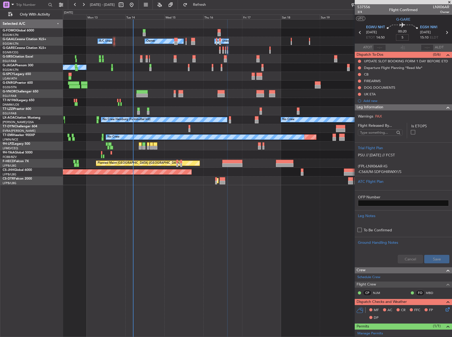
click at [313, 67] on div "No Crew Planned Maint Paris (Le Bourget)" at bounding box center [257, 67] width 389 height 9
type input "+00:05"
click at [359, 74] on button at bounding box center [359, 74] width 3 height 3
click at [359, 99] on span "Completed" at bounding box center [361, 97] width 17 height 5
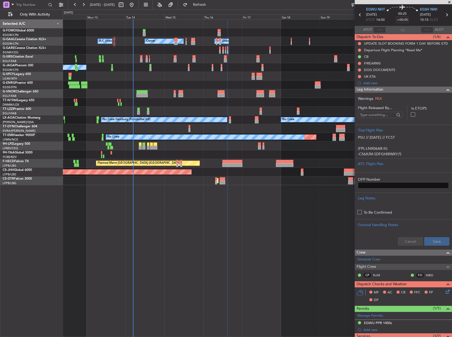
scroll to position [26, 0]
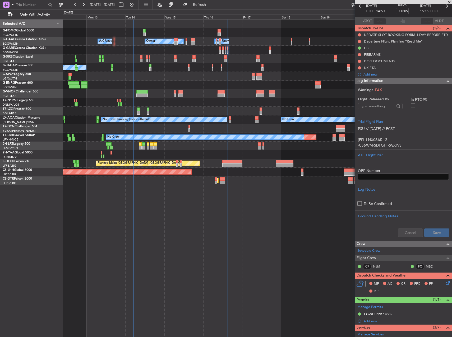
click at [445, 282] on icon at bounding box center [447, 282] width 4 height 4
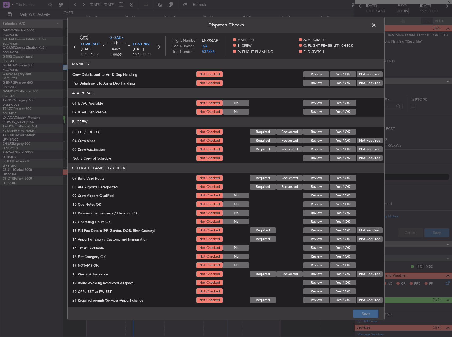
click at [331, 105] on button "Yes / OK" at bounding box center [343, 103] width 26 height 6
click at [331, 109] on div "Yes / OK" at bounding box center [342, 111] width 27 height 7
click at [331, 110] on button "Yes / OK" at bounding box center [343, 112] width 26 height 6
click at [339, 175] on div "Yes / OK" at bounding box center [342, 177] width 27 height 7
click at [339, 178] on button "Yes / OK" at bounding box center [343, 178] width 26 height 6
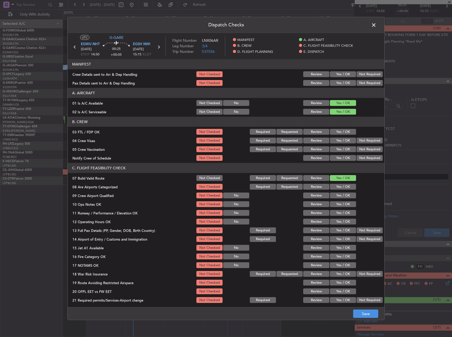
click at [345, 203] on button "Yes / OK" at bounding box center [343, 204] width 26 height 6
click at [345, 213] on button "Yes / OK" at bounding box center [343, 213] width 26 height 6
click at [345, 220] on button "Yes / OK" at bounding box center [343, 222] width 26 height 6
click at [346, 229] on button "Yes / OK" at bounding box center [343, 231] width 26 height 6
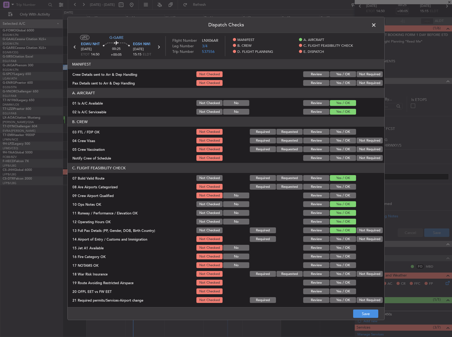
click at [344, 237] on button "Yes / OK" at bounding box center [343, 239] width 26 height 6
drag, startPoint x: 344, startPoint y: 245, endPoint x: 344, endPoint y: 250, distance: 5.6
click at [344, 246] on div "Yes / OK" at bounding box center [342, 247] width 27 height 7
drag, startPoint x: 344, startPoint y: 250, endPoint x: 342, endPoint y: 255, distance: 5.0
click at [344, 251] on button "Yes / OK" at bounding box center [343, 248] width 26 height 6
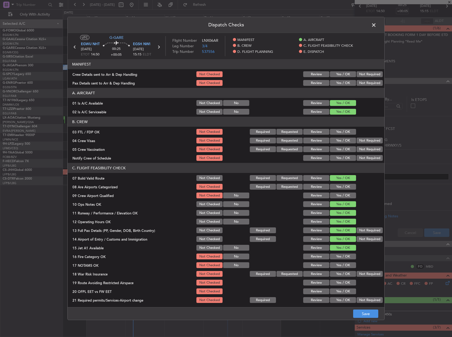
click at [342, 255] on button "Yes / OK" at bounding box center [343, 257] width 26 height 6
click at [341, 263] on button "Yes / OK" at bounding box center [343, 265] width 26 height 6
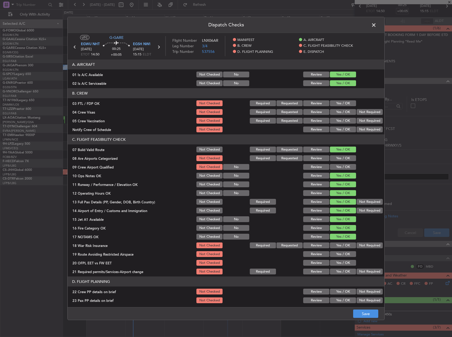
scroll to position [53, 0]
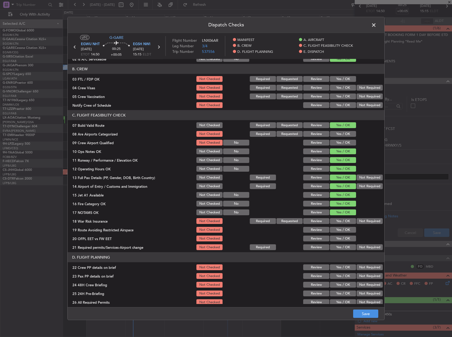
click at [336, 233] on div "Yes / OK" at bounding box center [342, 229] width 27 height 7
drag, startPoint x: 336, startPoint y: 231, endPoint x: 336, endPoint y: 237, distance: 6.4
click at [336, 231] on button "Yes / OK" at bounding box center [343, 230] width 26 height 6
drag, startPoint x: 337, startPoint y: 239, endPoint x: 337, endPoint y: 245, distance: 6.6
click at [337, 239] on button "Yes / OK" at bounding box center [343, 239] width 26 height 6
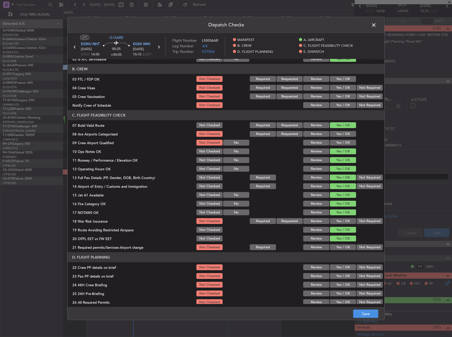
click at [337, 246] on button "Yes / OK" at bounding box center [343, 247] width 26 height 6
click at [342, 268] on button "Yes / OK" at bounding box center [343, 268] width 26 height 6
click at [344, 274] on button "Yes / OK" at bounding box center [343, 276] width 26 height 6
click at [344, 281] on section "D. FLIGHT PLANNING 22 Crew PP details on brief Not Checked Review Yes / OK Not …" at bounding box center [226, 305] width 317 height 106
click at [345, 284] on button "Yes / OK" at bounding box center [343, 285] width 26 height 6
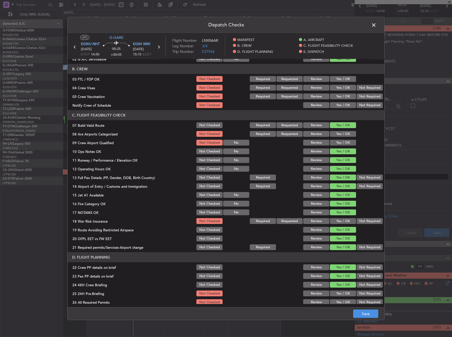
click at [362, 294] on button "Not Required" at bounding box center [370, 294] width 26 height 6
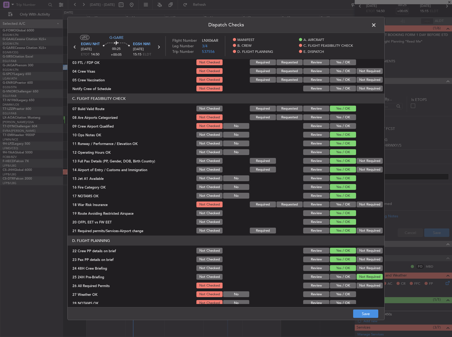
scroll to position [106, 0]
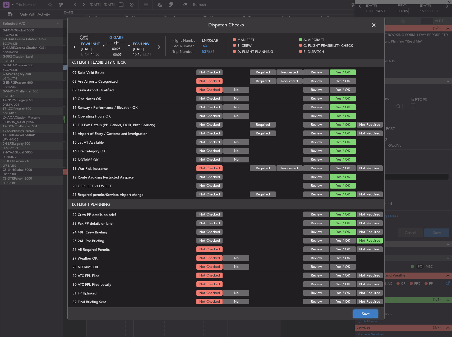
click at [371, 314] on button "Save" at bounding box center [365, 314] width 25 height 8
click at [376, 27] on span at bounding box center [376, 26] width 0 height 11
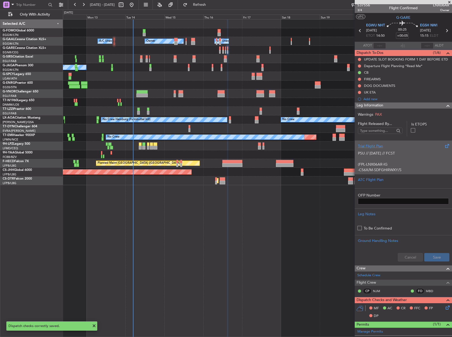
scroll to position [0, 0]
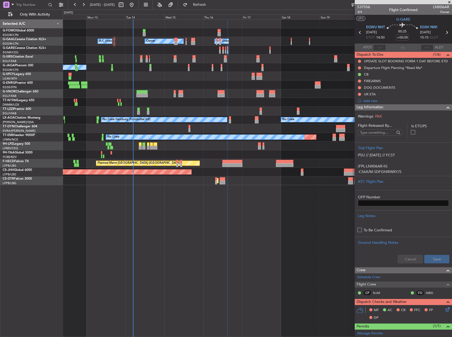
click at [308, 224] on div "Owner A/C Unavailable Owner A/C Unavailable Planned Maint Oxford (Kidlington) A…" at bounding box center [257, 178] width 389 height 318
click at [361, 12] on span "3/4" at bounding box center [363, 12] width 13 height 4
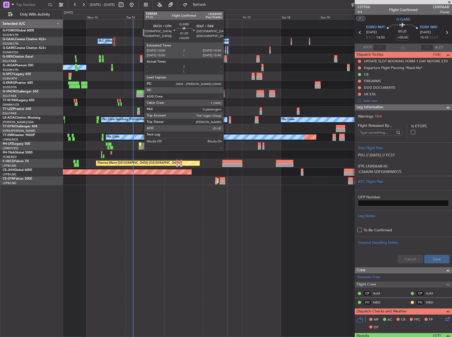
click at [226, 60] on div at bounding box center [225, 61] width 3 height 4
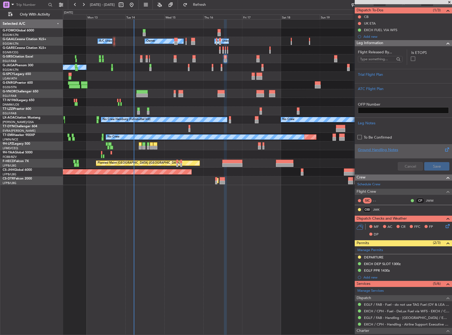
scroll to position [91, 0]
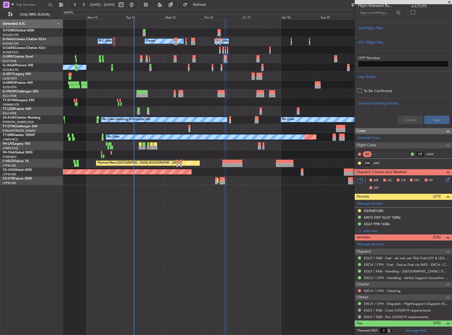
click at [304, 229] on div "Owner A/C Unavailable Owner A/C Unavailable Planned Maint Oxford (Kidlington) A…" at bounding box center [257, 177] width 389 height 316
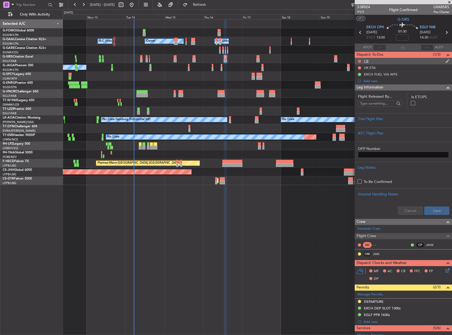
click at [360, 62] on button at bounding box center [359, 61] width 3 height 3
click at [361, 83] on span "Completed" at bounding box center [361, 84] width 17 height 5
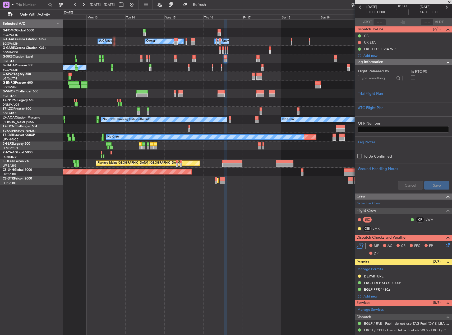
scroll to position [91, 0]
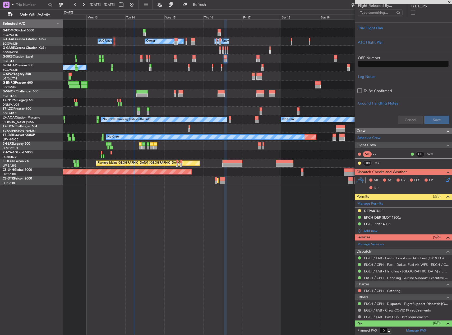
click at [445, 178] on icon at bounding box center [447, 179] width 4 height 4
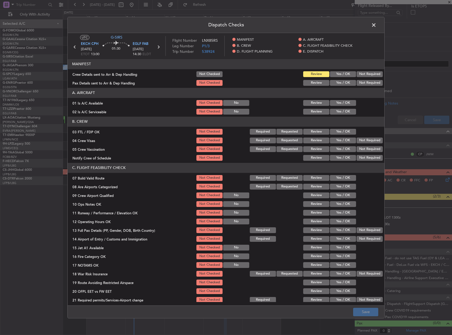
click at [334, 101] on button "Yes / OK" at bounding box center [343, 103] width 26 height 6
click at [340, 114] on button "Yes / OK" at bounding box center [343, 112] width 26 height 6
click at [343, 178] on button "Yes / OK" at bounding box center [343, 178] width 26 height 6
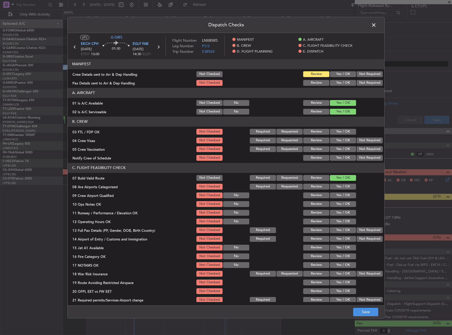
click at [345, 199] on section "C. FLIGHT FEASIBILITY CHECK 07 Build Valid Route Not Checked Required Requested…" at bounding box center [226, 233] width 317 height 141
click at [345, 205] on button "Yes / OK" at bounding box center [343, 204] width 26 height 6
click at [345, 212] on button "Yes / OK" at bounding box center [343, 213] width 26 height 6
click at [345, 219] on button "Yes / OK" at bounding box center [343, 222] width 26 height 6
click at [345, 226] on section "C. FLIGHT FEASIBILITY CHECK 07 Build Valid Route Not Checked Required Requested…" at bounding box center [226, 233] width 317 height 141
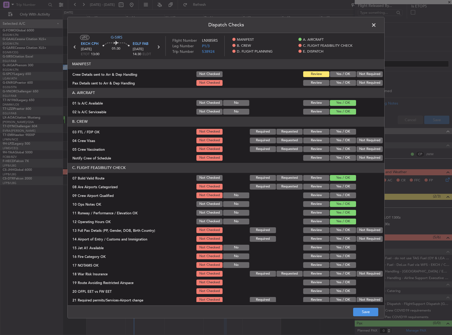
click at [344, 232] on button "Yes / OK" at bounding box center [343, 231] width 26 height 6
click at [343, 231] on button "Yes / OK" at bounding box center [343, 231] width 26 height 6
click at [344, 236] on button "Yes / OK" at bounding box center [343, 239] width 26 height 6
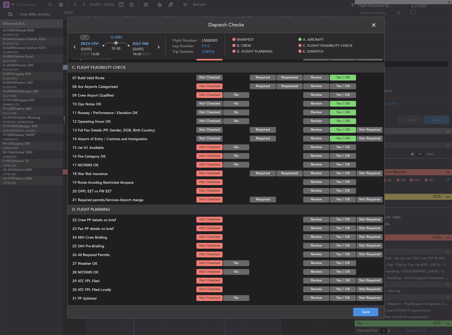
scroll to position [106, 0]
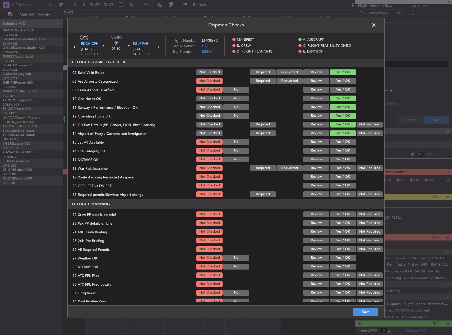
click at [340, 141] on button "Yes / OK" at bounding box center [343, 142] width 26 height 6
click at [342, 152] on button "Yes / OK" at bounding box center [343, 151] width 26 height 6
click at [342, 160] on button "Yes / OK" at bounding box center [343, 160] width 26 height 6
click at [342, 176] on button "Yes / OK" at bounding box center [343, 177] width 26 height 6
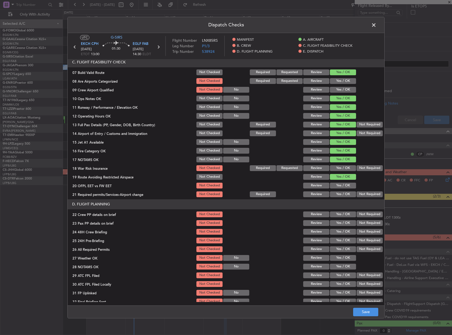
click at [342, 182] on div "Yes / OK" at bounding box center [342, 185] width 27 height 7
click at [342, 189] on div "Yes / OK" at bounding box center [342, 185] width 27 height 7
click at [342, 187] on button "Yes / OK" at bounding box center [343, 186] width 26 height 6
click at [341, 190] on section "C. FLIGHT FEASIBILITY CHECK 07 Build Valid Route Not Checked Required Requested…" at bounding box center [226, 127] width 317 height 141
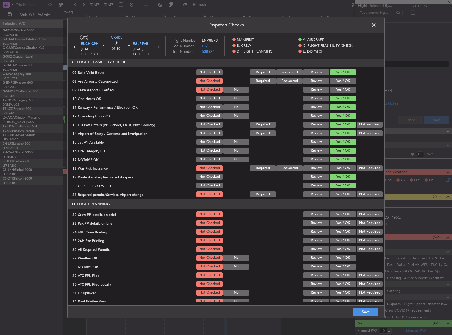
click at [341, 195] on button "Yes / OK" at bounding box center [343, 195] width 26 height 6
click at [340, 212] on button "Yes / OK" at bounding box center [343, 215] width 26 height 6
click at [342, 225] on button "Yes / OK" at bounding box center [343, 223] width 26 height 6
click at [343, 233] on button "Yes / OK" at bounding box center [343, 232] width 26 height 6
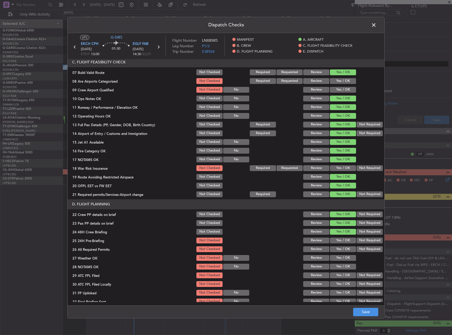
drag, startPoint x: 352, startPoint y: 240, endPoint x: 355, endPoint y: 242, distance: 3.4
click at [356, 241] on div "Not Required" at bounding box center [369, 240] width 27 height 7
click at [357, 242] on button "Not Required" at bounding box center [370, 241] width 26 height 6
click at [368, 311] on button "Save" at bounding box center [365, 312] width 25 height 8
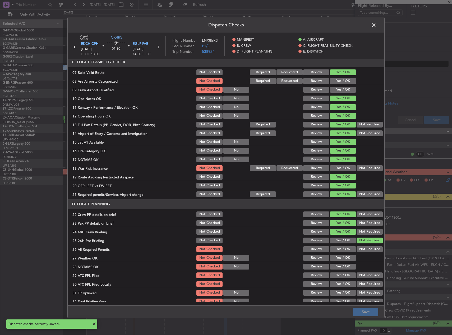
click at [376, 26] on span at bounding box center [376, 26] width 0 height 11
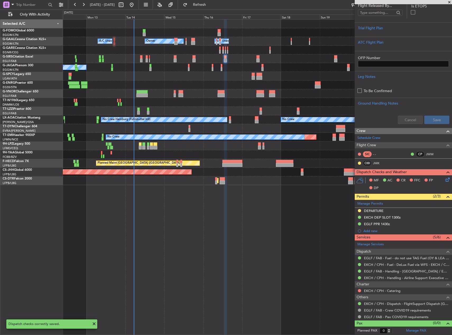
scroll to position [0, 0]
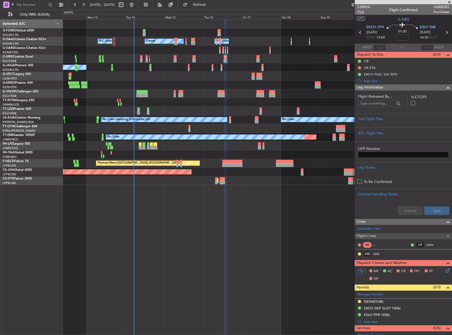
click at [358, 13] on span "P1/3" at bounding box center [363, 12] width 13 height 4
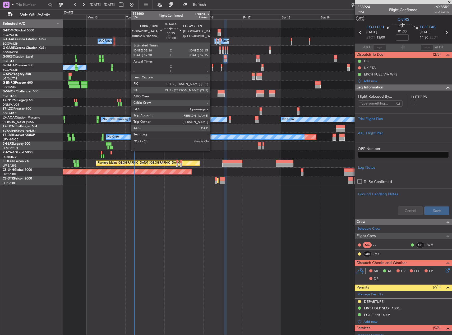
click at [213, 67] on div at bounding box center [212, 66] width 1 height 4
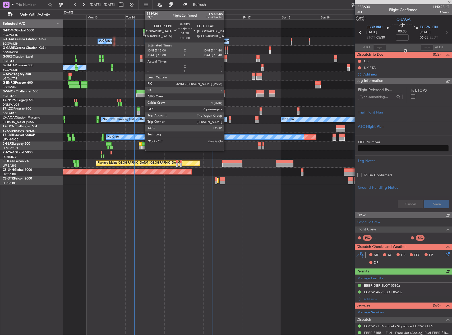
click at [227, 59] on div at bounding box center [225, 61] width 3 height 4
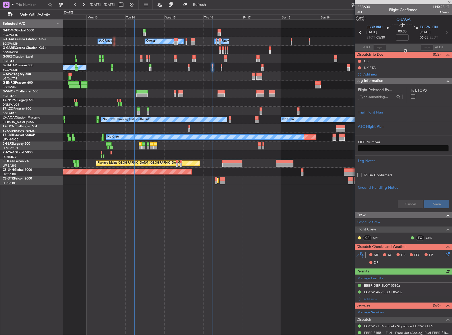
type input "0"
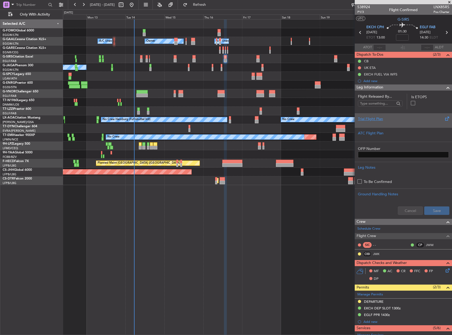
click at [414, 119] on div "Trial Flight Plan" at bounding box center [403, 119] width 91 height 6
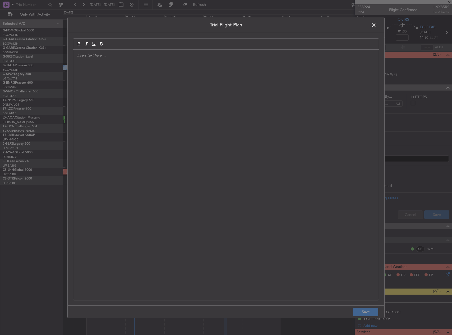
click at [334, 96] on div at bounding box center [226, 175] width 306 height 251
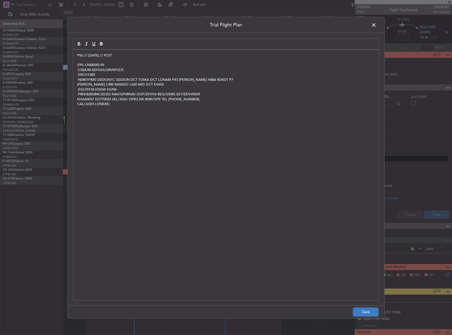
click at [373, 310] on button "Save" at bounding box center [365, 312] width 25 height 8
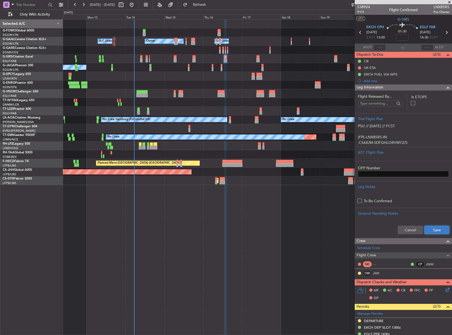
click at [430, 230] on button "Save" at bounding box center [436, 230] width 25 height 8
click at [302, 192] on div "Owner Owner A/C Unavailable A/C Unavailable Planned Maint [GEOGRAPHIC_DATA] ([G…" at bounding box center [257, 177] width 389 height 316
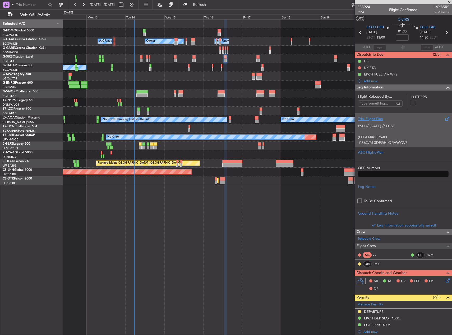
click at [396, 141] on p "-C56X/M-SDFGHLORVWYZ/S" at bounding box center [403, 143] width 91 height 6
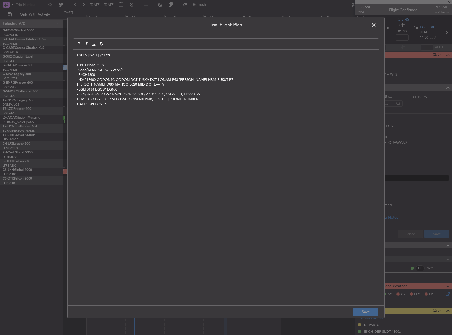
click at [94, 91] on p "-EGLF0134 EGGW EGNX" at bounding box center [226, 89] width 298 height 5
click at [361, 312] on button "Save" at bounding box center [365, 312] width 25 height 8
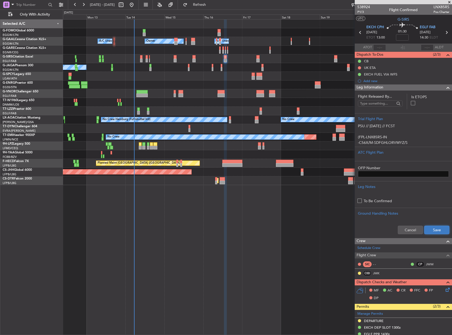
click at [424, 229] on button "Save" at bounding box center [436, 230] width 25 height 8
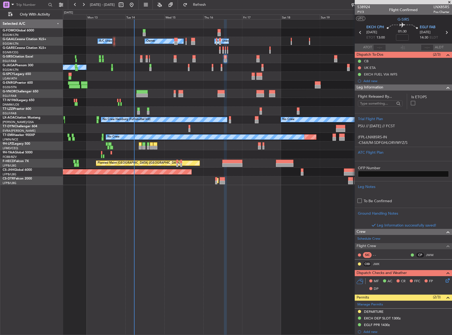
click at [273, 209] on div "Owner Owner A/C Unavailable A/C Unavailable Planned Maint [GEOGRAPHIC_DATA] ([G…" at bounding box center [257, 177] width 389 height 316
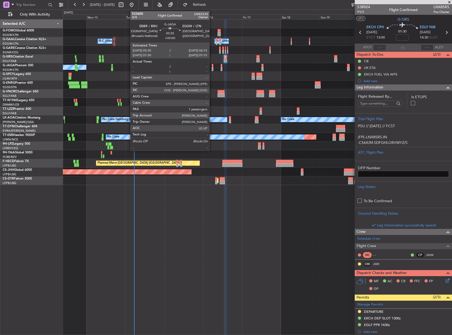
click at [212, 68] on div at bounding box center [212, 69] width 1 height 4
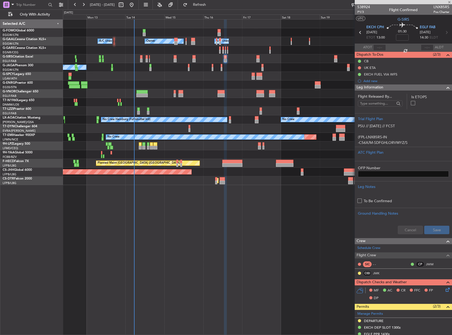
type input "1"
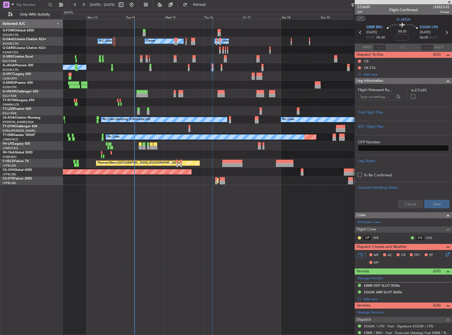
click at [401, 39] on input at bounding box center [402, 37] width 13 height 6
click at [309, 228] on div "Owner A/C Unavailable Owner A/C Unavailable Planned Maint Oxford (Kidlington) A…" at bounding box center [257, 177] width 389 height 316
type input "+00:15"
click at [359, 60] on button at bounding box center [359, 61] width 3 height 3
click at [363, 85] on span "Completed" at bounding box center [361, 84] width 17 height 5
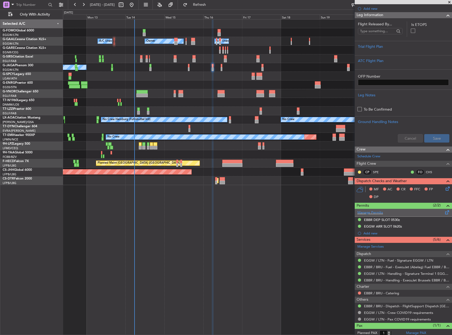
scroll to position [79, 0]
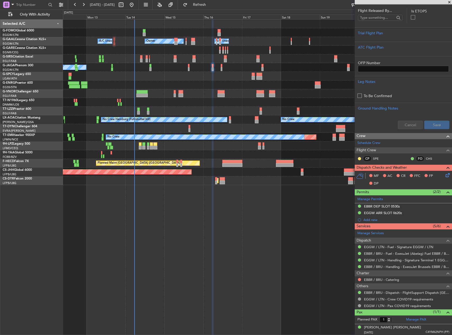
click at [445, 176] on icon at bounding box center [447, 174] width 4 height 4
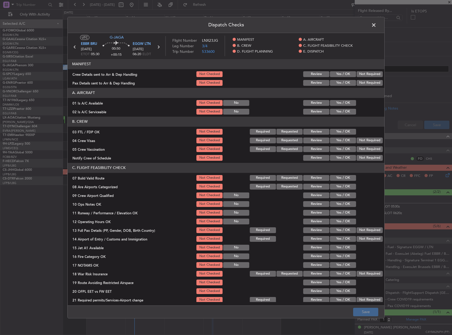
click at [337, 103] on button "Yes / OK" at bounding box center [343, 103] width 26 height 6
click at [336, 112] on button "Yes / OK" at bounding box center [343, 112] width 26 height 6
click at [338, 177] on button "Yes / OK" at bounding box center [343, 178] width 26 height 6
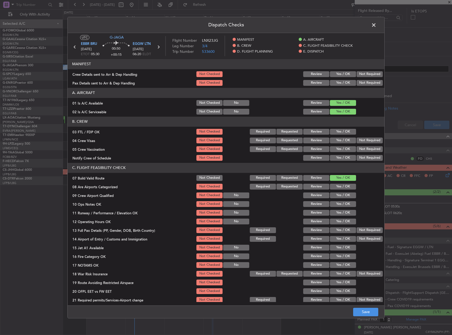
click at [342, 202] on button "Yes / OK" at bounding box center [343, 204] width 26 height 6
drag, startPoint x: 344, startPoint y: 209, endPoint x: 345, endPoint y: 213, distance: 3.5
click at [344, 210] on div "Yes / OK" at bounding box center [342, 212] width 27 height 7
click at [345, 215] on button "Yes / OK" at bounding box center [343, 213] width 26 height 6
click at [347, 222] on button "Yes / OK" at bounding box center [343, 222] width 26 height 6
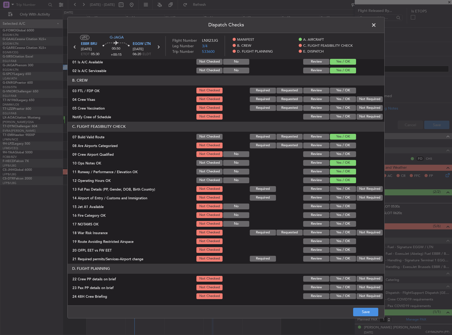
scroll to position [106, 0]
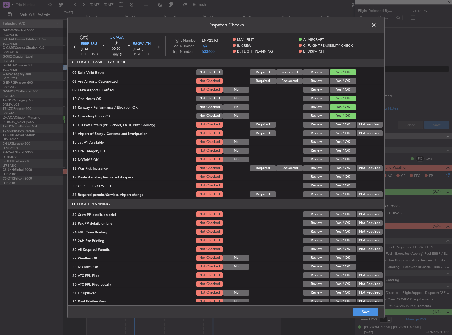
click at [347, 128] on div "Yes / OK" at bounding box center [342, 124] width 27 height 7
click at [346, 135] on button "Yes / OK" at bounding box center [343, 134] width 26 height 6
click at [342, 123] on button "Yes / OK" at bounding box center [343, 125] width 26 height 6
drag, startPoint x: 342, startPoint y: 144, endPoint x: 341, endPoint y: 151, distance: 7.7
click at [341, 144] on button "Yes / OK" at bounding box center [343, 142] width 26 height 6
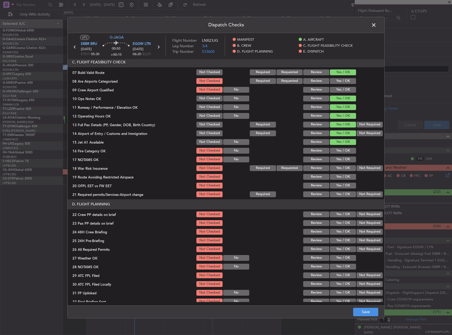
click at [341, 153] on button "Yes / OK" at bounding box center [343, 151] width 26 height 6
click at [341, 158] on button "Yes / OK" at bounding box center [343, 160] width 26 height 6
click at [343, 178] on button "Yes / OK" at bounding box center [343, 177] width 26 height 6
click at [345, 186] on button "Yes / OK" at bounding box center [343, 186] width 26 height 6
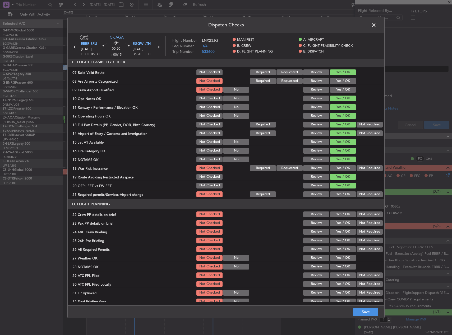
click at [345, 192] on button "Yes / OK" at bounding box center [343, 195] width 26 height 6
click at [346, 215] on button "Yes / OK" at bounding box center [343, 215] width 26 height 6
click at [346, 220] on div "Yes / OK" at bounding box center [342, 223] width 27 height 7
click at [345, 222] on button "Yes / OK" at bounding box center [343, 223] width 26 height 6
click at [344, 230] on button "Yes / OK" at bounding box center [343, 232] width 26 height 6
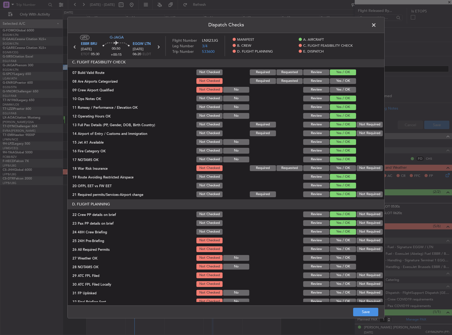
click at [357, 238] on button "Not Required" at bounding box center [370, 241] width 26 height 6
click at [374, 314] on button "Save" at bounding box center [365, 312] width 25 height 8
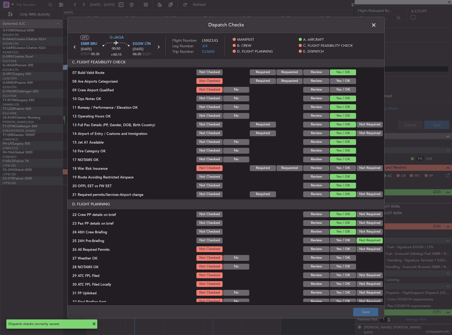
click at [376, 26] on span at bounding box center [376, 26] width 0 height 11
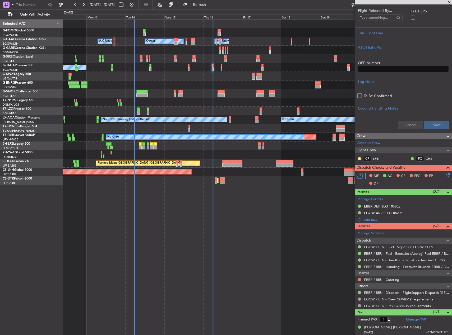
scroll to position [0, 0]
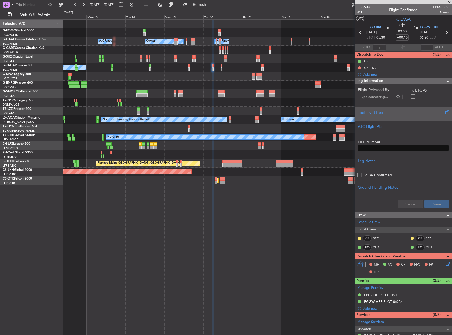
click at [402, 118] on div at bounding box center [403, 116] width 91 height 3
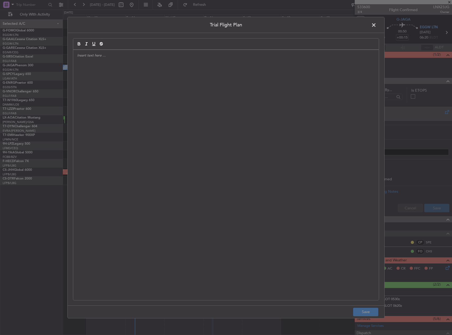
click at [273, 107] on div at bounding box center [226, 175] width 306 height 251
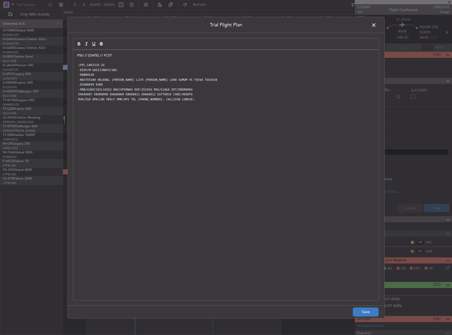
click at [358, 312] on button "Save" at bounding box center [365, 312] width 25 height 8
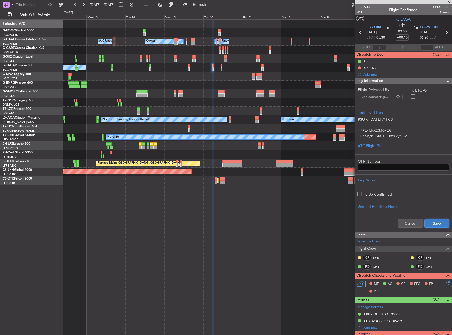
click at [432, 224] on button "Save" at bounding box center [436, 223] width 25 height 8
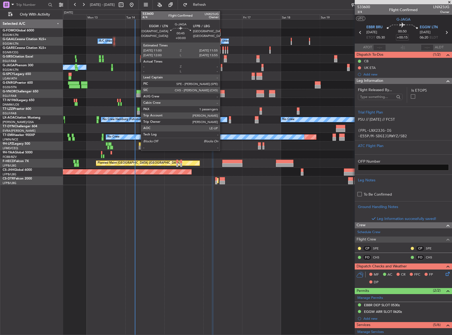
click at [222, 69] on div at bounding box center [222, 69] width 2 height 4
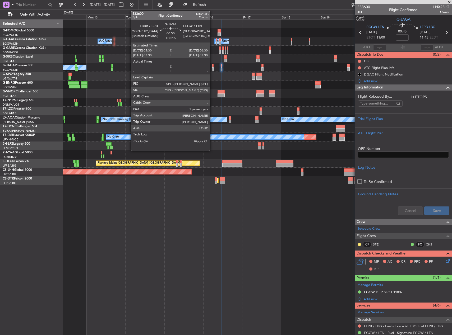
click at [212, 66] on div at bounding box center [213, 66] width 2 height 4
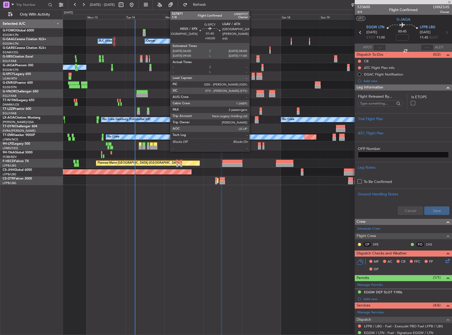
type input "+00:15"
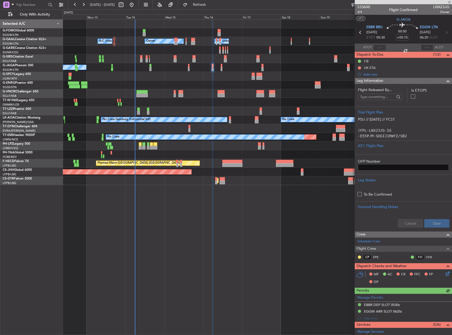
click at [446, 274] on icon at bounding box center [447, 273] width 4 height 4
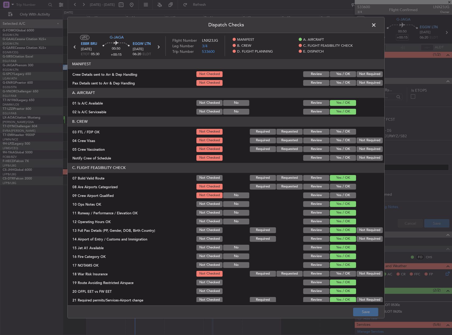
click at [376, 25] on span at bounding box center [376, 26] width 0 height 11
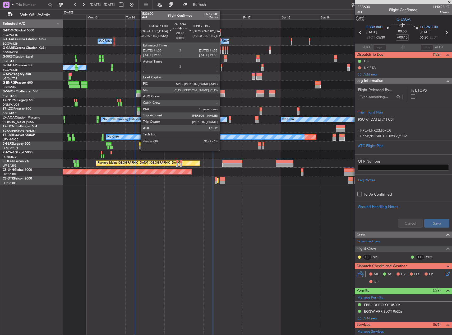
click at [222, 65] on div at bounding box center [222, 66] width 2 height 4
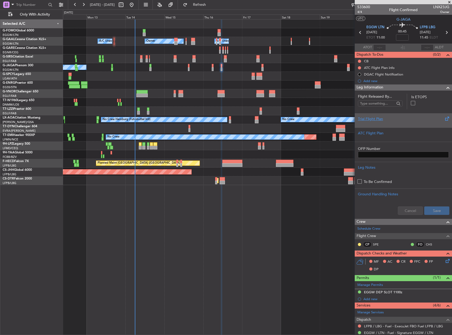
click at [401, 126] on div "Trial Flight Plan" at bounding box center [403, 120] width 97 height 14
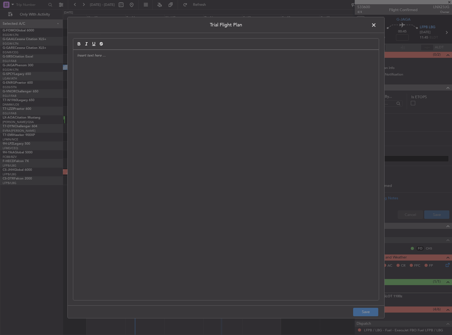
click at [262, 103] on div at bounding box center [226, 175] width 306 height 251
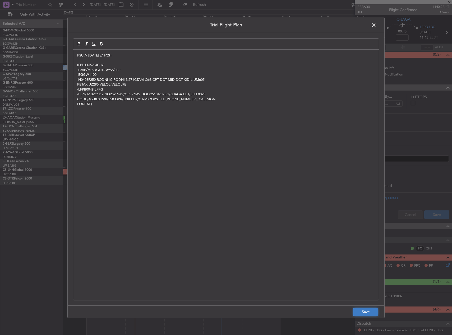
click at [365, 312] on button "Save" at bounding box center [365, 312] width 25 height 8
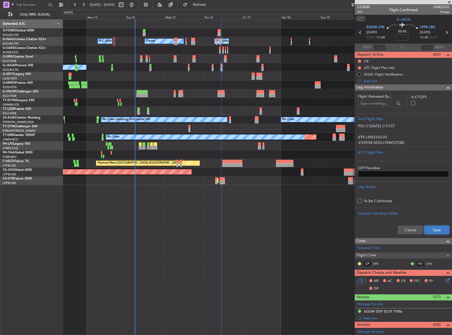
click at [432, 229] on button "Save" at bounding box center [436, 230] width 25 height 8
click at [401, 37] on input at bounding box center [402, 37] width 13 height 6
click at [313, 56] on div "Planned Maint Oxford ([GEOGRAPHIC_DATA]) A/C Unavailable" at bounding box center [257, 58] width 389 height 9
click at [360, 61] on button at bounding box center [359, 61] width 3 height 3
click at [361, 83] on span "Completed" at bounding box center [361, 84] width 17 height 5
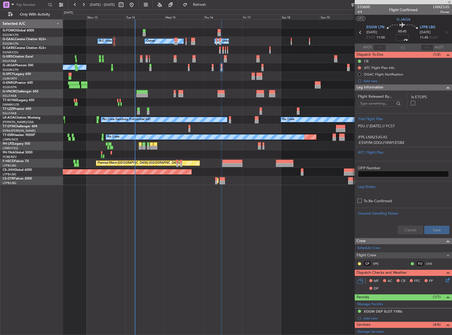
click at [293, 70] on div "No Crew Planned Maint Paris (Le Bourget)" at bounding box center [257, 67] width 389 height 9
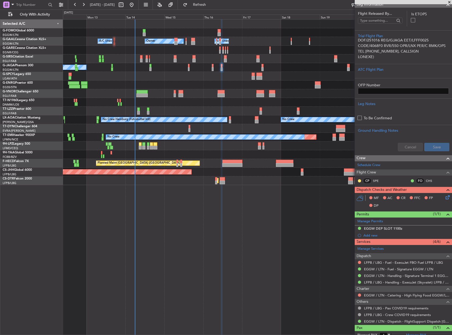
scroll to position [99, 0]
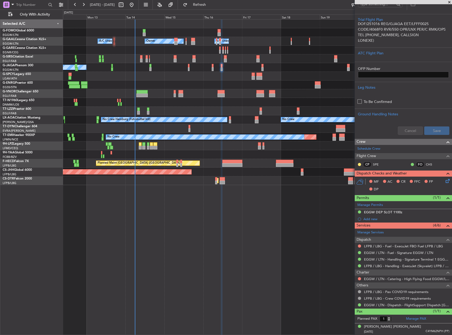
click at [445, 181] on icon at bounding box center [447, 180] width 4 height 4
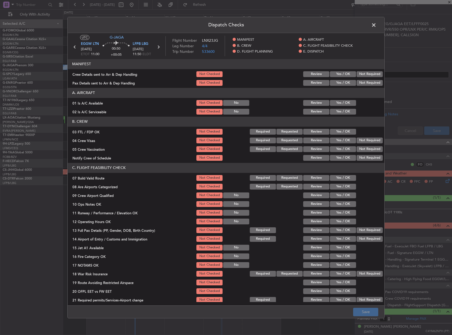
click at [338, 102] on button "Yes / OK" at bounding box center [343, 103] width 26 height 6
click at [338, 111] on button "Yes / OK" at bounding box center [343, 112] width 26 height 6
click at [338, 174] on section "C. FLIGHT FEASIBILITY CHECK 07 Build Valid Route Not Checked Required Requested…" at bounding box center [226, 233] width 317 height 141
click at [338, 176] on button "Yes / OK" at bounding box center [343, 178] width 26 height 6
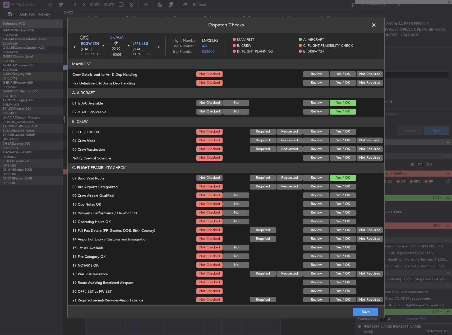
click at [341, 201] on button "Yes / OK" at bounding box center [343, 204] width 26 height 6
click at [343, 213] on button "Yes / OK" at bounding box center [343, 213] width 26 height 6
click at [344, 223] on button "Yes / OK" at bounding box center [343, 222] width 26 height 6
click at [345, 231] on button "Yes / OK" at bounding box center [343, 231] width 26 height 6
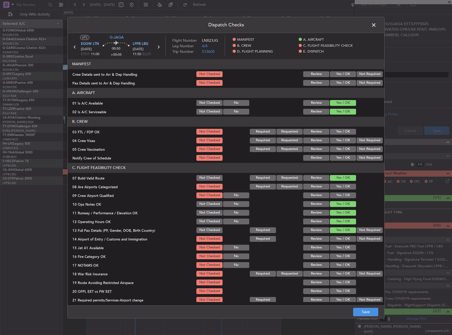
click at [345, 238] on button "Yes / OK" at bounding box center [343, 239] width 26 height 6
click at [345, 251] on button "Yes / OK" at bounding box center [343, 248] width 26 height 6
drag, startPoint x: 345, startPoint y: 256, endPoint x: 344, endPoint y: 260, distance: 3.7
click at [344, 257] on button "Yes / OK" at bounding box center [343, 257] width 26 height 6
click at [343, 263] on button "Yes / OK" at bounding box center [343, 265] width 26 height 6
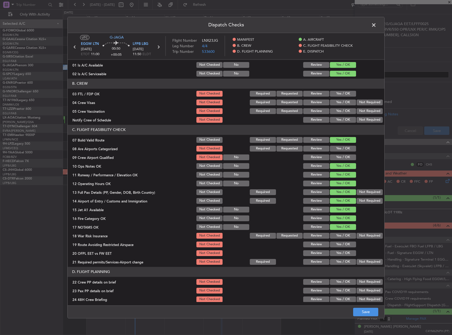
scroll to position [79, 0]
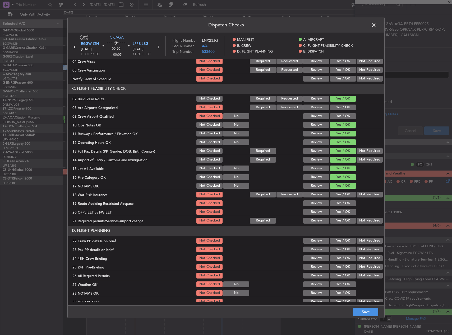
click at [344, 207] on section "C. FLIGHT FEASIBILITY CHECK 07 Build Valid Route Not Checked Required Requested…" at bounding box center [226, 154] width 317 height 141
click at [342, 205] on button "Yes / OK" at bounding box center [343, 204] width 26 height 6
click at [342, 211] on button "Yes / OK" at bounding box center [343, 212] width 26 height 6
click at [343, 221] on button "Yes / OK" at bounding box center [343, 221] width 26 height 6
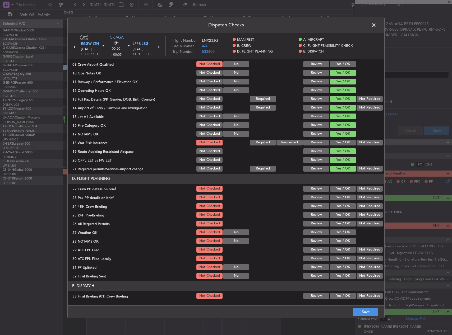
scroll to position [132, 0]
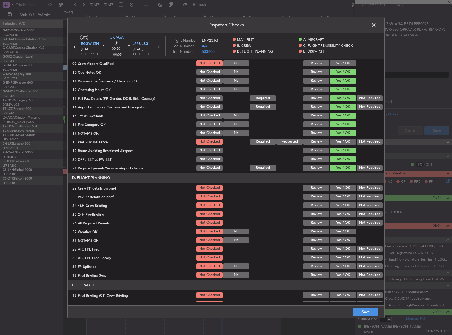
click at [344, 188] on button "Yes / OK" at bounding box center [343, 188] width 26 height 6
drag, startPoint x: 343, startPoint y: 195, endPoint x: 343, endPoint y: 198, distance: 3.2
click at [343, 195] on button "Yes / OK" at bounding box center [343, 197] width 26 height 6
click at [344, 205] on button "Yes / OK" at bounding box center [343, 206] width 26 height 6
click at [357, 211] on button "Not Required" at bounding box center [370, 214] width 26 height 6
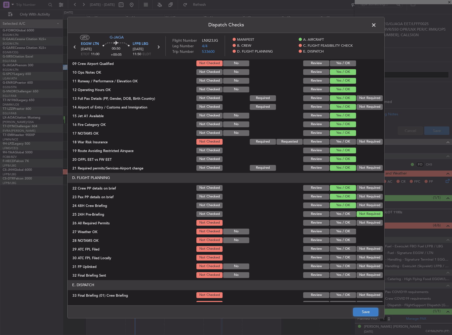
click at [366, 310] on button "Save" at bounding box center [365, 312] width 25 height 8
click at [376, 24] on span at bounding box center [376, 26] width 0 height 11
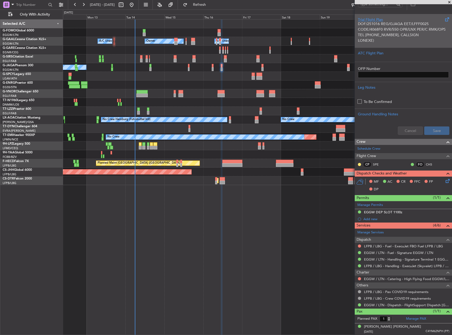
scroll to position [0, 0]
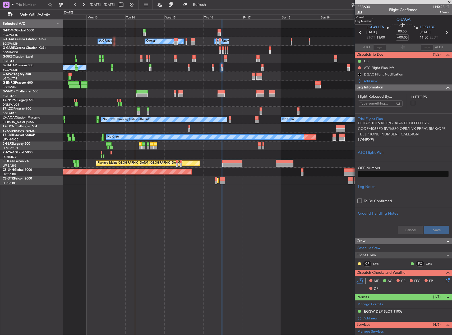
click at [358, 12] on span "4/4" at bounding box center [363, 12] width 13 height 4
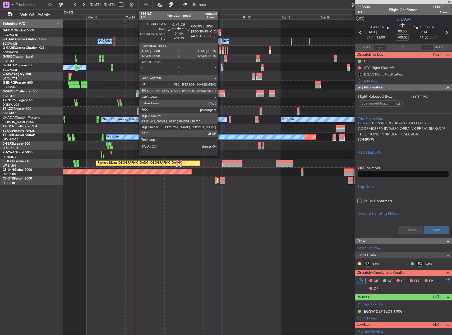
click at [220, 91] on div at bounding box center [221, 92] width 7 height 4
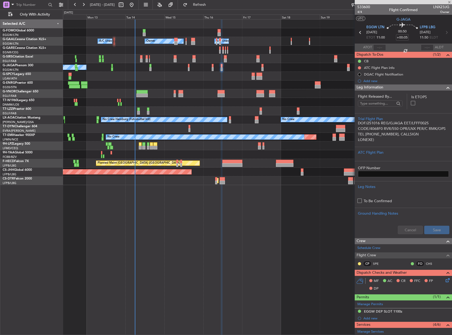
type input "+01:35"
type input "2"
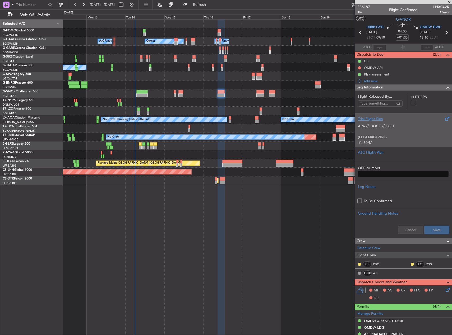
click at [406, 137] on p "(FPL-LNX04VR-IG" at bounding box center [403, 138] width 91 height 6
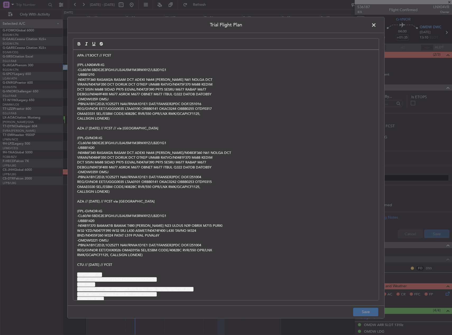
click at [76, 56] on div "APA //13OCT // FCST (FPL-LNX04VR-IG -CL60/M-SBDE2E3FGHIJ1J3J4J5M1M3RWXYZ/LB2D1G…" at bounding box center [226, 175] width 306 height 251
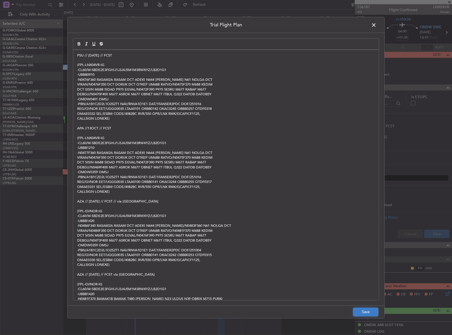
click at [368, 311] on button "Save" at bounding box center [365, 312] width 25 height 8
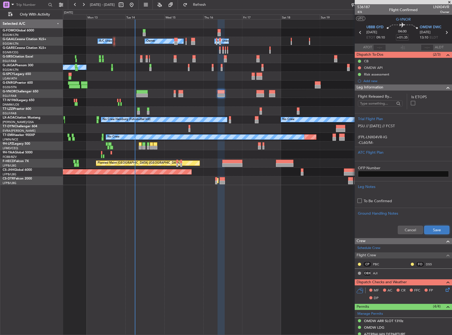
click at [433, 228] on button "Save" at bounding box center [436, 230] width 25 height 8
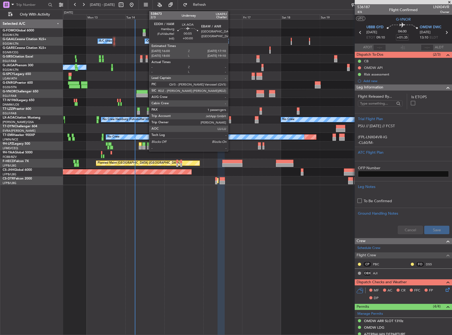
click at [231, 120] on div at bounding box center [230, 122] width 2 height 4
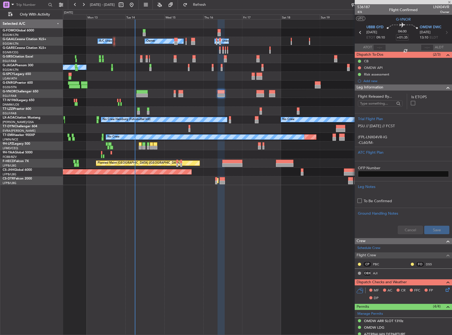
type input "1"
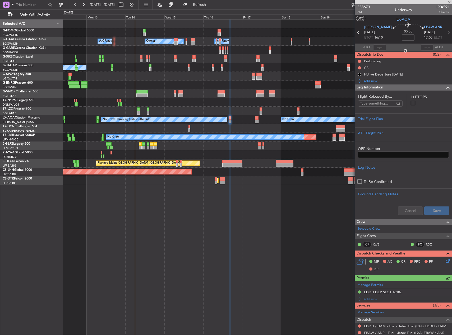
click at [359, 61] on button at bounding box center [359, 61] width 3 height 3
click at [358, 77] on span "In Progress" at bounding box center [362, 76] width 18 height 5
click at [359, 68] on button at bounding box center [359, 67] width 3 height 3
click at [360, 90] on span "Completed" at bounding box center [361, 91] width 17 height 5
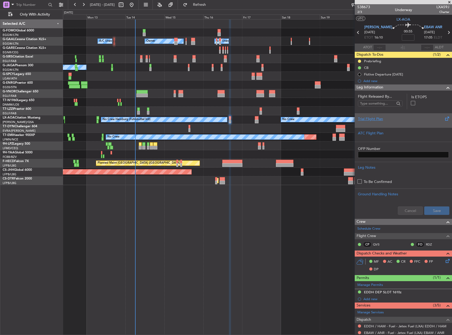
click at [407, 122] on div at bounding box center [403, 123] width 91 height 3
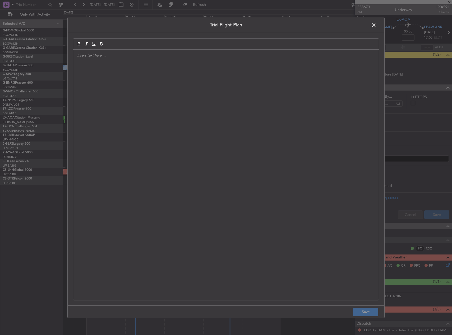
click at [255, 124] on div at bounding box center [226, 175] width 306 height 251
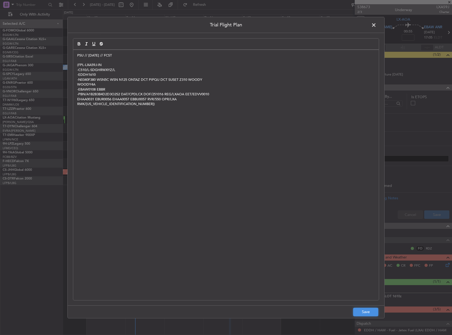
drag, startPoint x: 361, startPoint y: 312, endPoint x: 380, endPoint y: 290, distance: 28.9
click at [361, 312] on button "Save" at bounding box center [365, 312] width 25 height 8
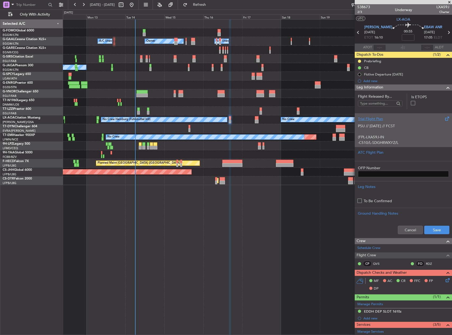
click at [384, 138] on p "(FPL-LXA59J-IN" at bounding box center [403, 138] width 91 height 6
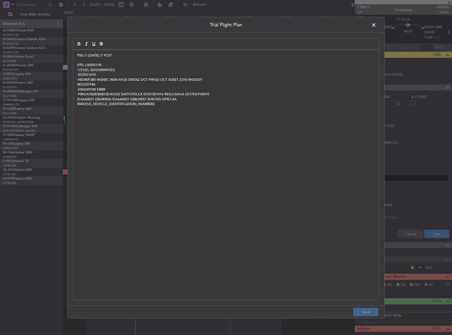
click at [376, 23] on span at bounding box center [376, 26] width 0 height 11
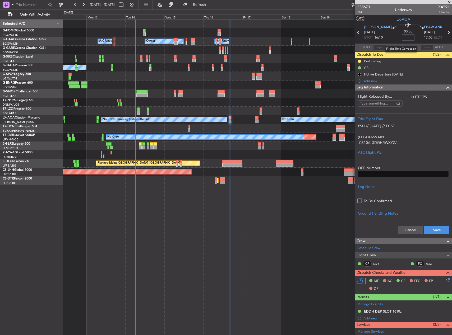
click at [404, 39] on input at bounding box center [408, 37] width 13 height 6
click at [319, 200] on div "Owner A/C Unavailable Owner A/C Unavailable Planned Maint Oxford (Kidlington) A…" at bounding box center [257, 177] width 389 height 316
type input "+00:15"
click at [435, 230] on button "Save" at bounding box center [436, 230] width 25 height 8
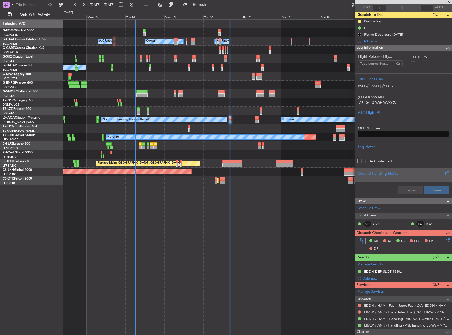
scroll to position [86, 0]
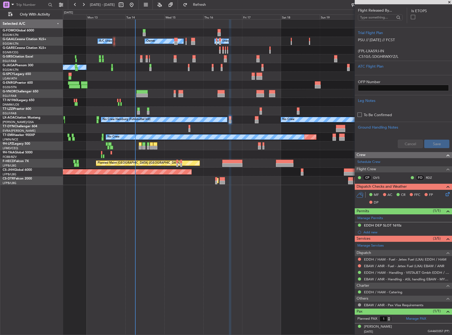
click at [445, 195] on icon at bounding box center [447, 193] width 4 height 4
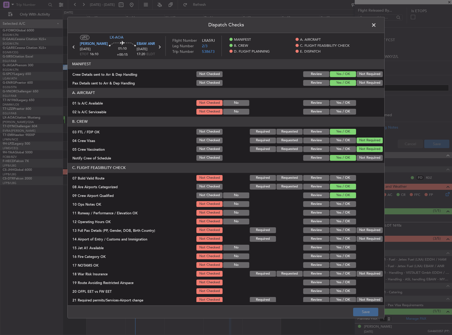
click at [339, 101] on button "Yes / OK" at bounding box center [343, 103] width 26 height 6
click at [340, 108] on div "Yes / OK" at bounding box center [342, 111] width 27 height 7
click at [340, 110] on button "Yes / OK" at bounding box center [343, 112] width 26 height 6
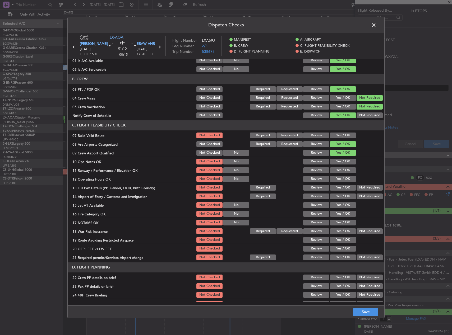
scroll to position [79, 0]
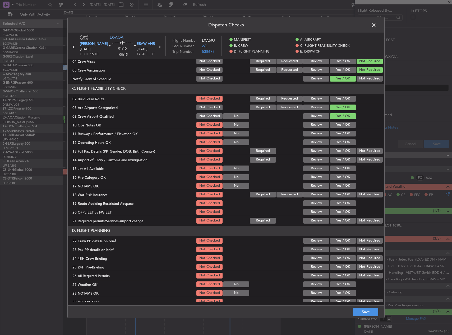
click at [342, 99] on button "Yes / OK" at bounding box center [343, 99] width 26 height 6
click at [342, 124] on button "Yes / OK" at bounding box center [343, 125] width 26 height 6
click at [344, 135] on button "Yes / OK" at bounding box center [343, 134] width 26 height 6
click at [345, 144] on button "Yes / OK" at bounding box center [343, 143] width 26 height 6
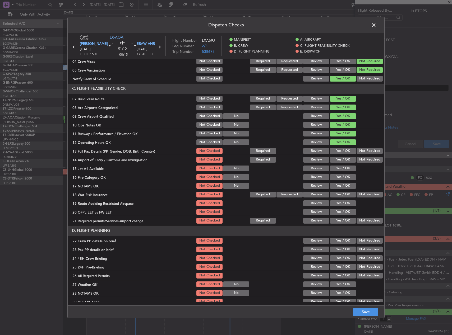
click at [345, 152] on button "Yes / OK" at bounding box center [343, 151] width 26 height 6
click at [346, 159] on button "Yes / OK" at bounding box center [343, 160] width 26 height 6
click at [345, 168] on button "Yes / OK" at bounding box center [343, 169] width 26 height 6
drag, startPoint x: 345, startPoint y: 176, endPoint x: 346, endPoint y: 179, distance: 2.9
click at [346, 176] on button "Yes / OK" at bounding box center [343, 177] width 26 height 6
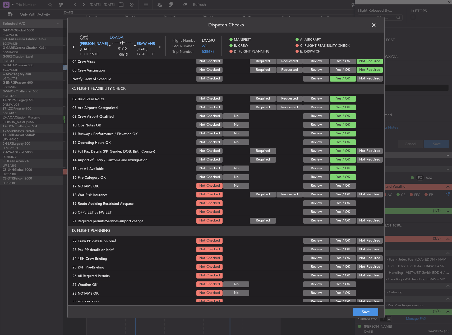
click at [346, 182] on section "C. FLIGHT FEASIBILITY CHECK 07 Build Valid Route Not Checked Required Requested…" at bounding box center [226, 154] width 317 height 141
click at [346, 190] on section "C. FLIGHT FEASIBILITY CHECK 07 Build Valid Route Not Checked Required Requested…" at bounding box center [226, 154] width 317 height 141
click at [346, 185] on button "Yes / OK" at bounding box center [343, 186] width 26 height 6
click at [363, 194] on button "Not Required" at bounding box center [370, 195] width 26 height 6
click at [347, 201] on button "Yes / OK" at bounding box center [343, 204] width 26 height 6
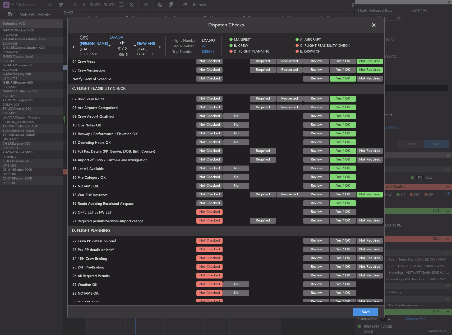
drag, startPoint x: 346, startPoint y: 209, endPoint x: 345, endPoint y: 216, distance: 7.2
click at [346, 209] on div "Yes / OK" at bounding box center [342, 212] width 27 height 7
click at [345, 216] on section "C. FLIGHT FEASIBILITY CHECK 07 Build Valid Route Not Checked Required Requested…" at bounding box center [226, 154] width 317 height 141
click at [345, 224] on button "Yes / OK" at bounding box center [343, 221] width 26 height 6
click at [342, 214] on button "Yes / OK" at bounding box center [343, 212] width 26 height 6
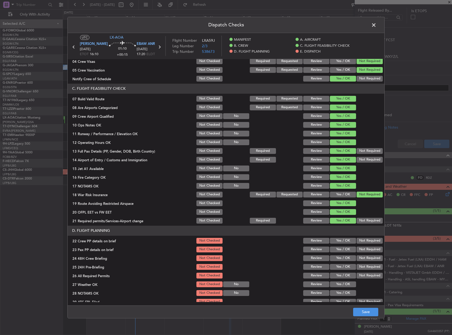
click at [341, 243] on button "Yes / OK" at bounding box center [343, 241] width 26 height 6
click at [341, 247] on button "Yes / OK" at bounding box center [343, 250] width 26 height 6
click at [343, 256] on button "Yes / OK" at bounding box center [343, 259] width 26 height 6
click at [361, 265] on button "Not Required" at bounding box center [370, 267] width 26 height 6
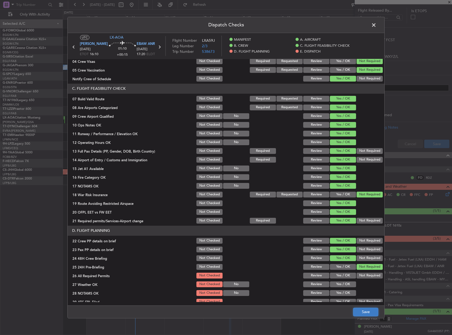
click at [370, 312] on button "Save" at bounding box center [365, 312] width 25 height 8
click at [376, 23] on span at bounding box center [376, 26] width 0 height 11
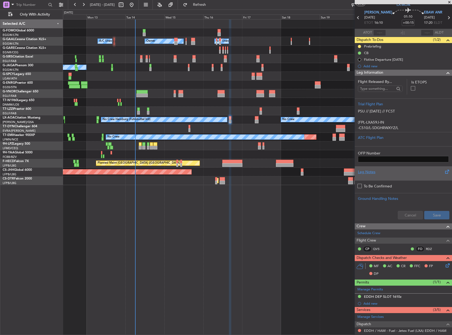
scroll to position [0, 0]
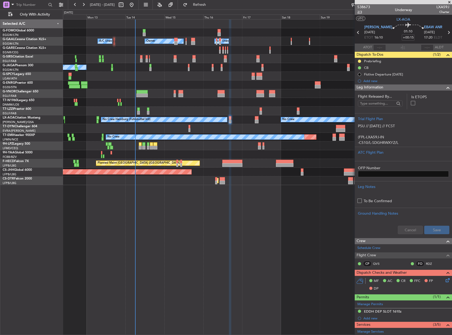
click at [358, 13] on span "2/3" at bounding box center [363, 12] width 13 height 4
click at [234, 209] on div "Owner A/C Unavailable Owner A/C Unavailable Planned Maint Oxford (Kidlington) A…" at bounding box center [257, 177] width 389 height 316
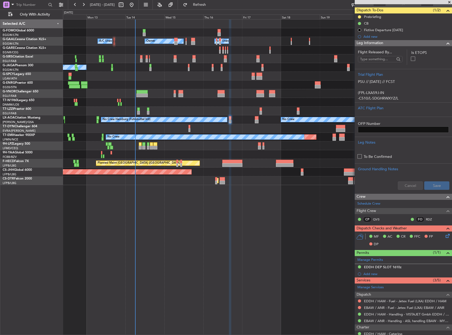
scroll to position [86, 0]
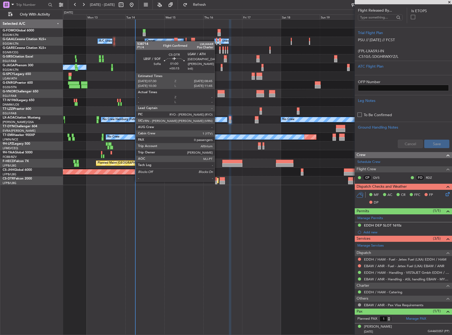
click at [217, 181] on div at bounding box center [216, 183] width 2 height 4
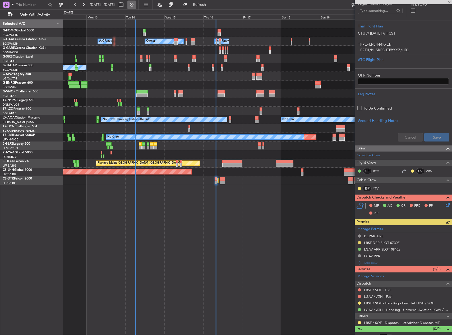
scroll to position [0, 0]
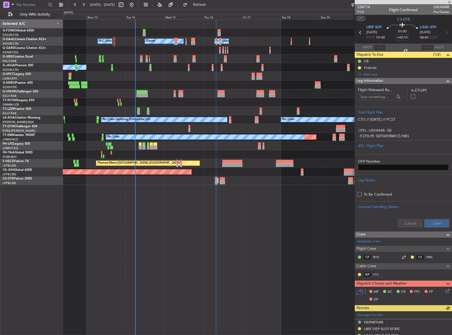
click at [269, 227] on div "Owner A/C Unavailable Owner A/C Unavailable Planned Maint Oxford (Kidlington) A…" at bounding box center [257, 177] width 389 height 316
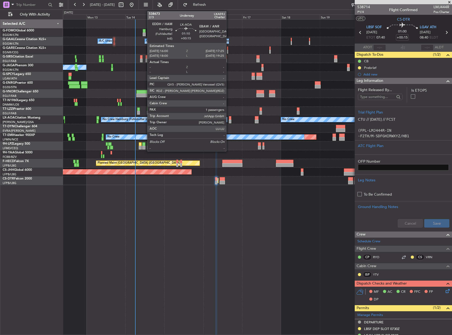
click at [229, 120] on div at bounding box center [230, 122] width 2 height 4
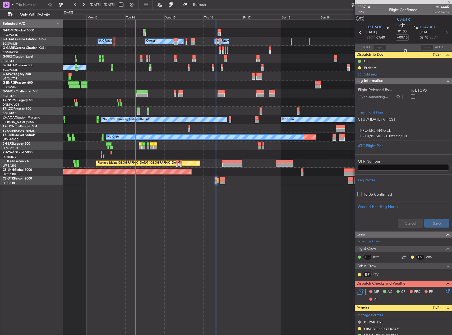
type input "1"
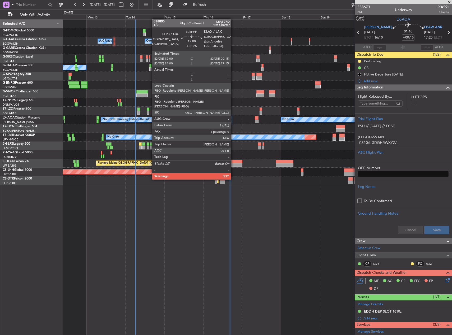
click at [233, 165] on div at bounding box center [232, 165] width 20 height 4
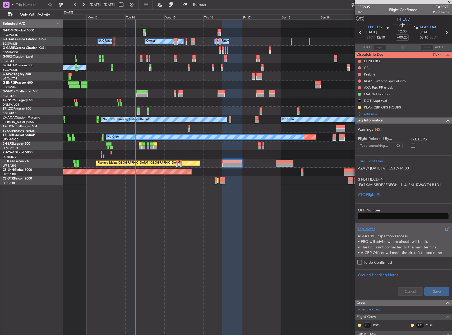
click at [397, 250] on p "• The FIS is not connected to the main terminal." at bounding box center [403, 248] width 91 height 6
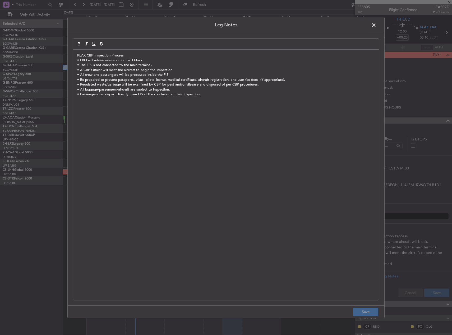
click at [376, 28] on span at bounding box center [376, 26] width 0 height 11
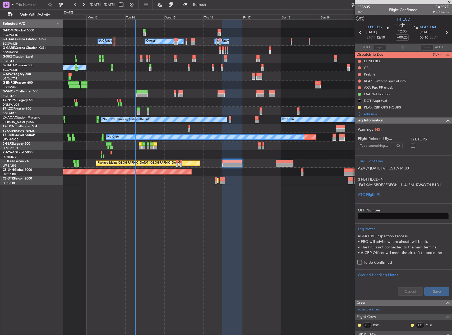
click at [235, 107] on div "A/C Unavailable [GEOGRAPHIC_DATA] ([GEOGRAPHIC_DATA])" at bounding box center [257, 111] width 389 height 9
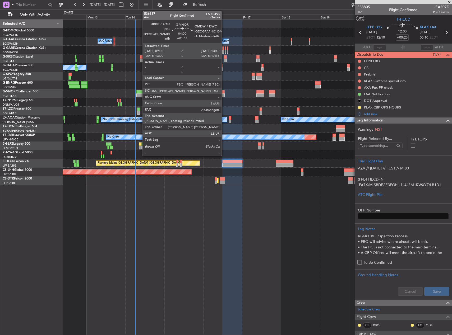
click at [224, 95] on div at bounding box center [221, 96] width 7 height 4
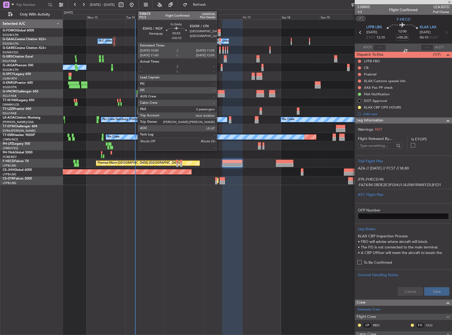
type input "+01:35"
type input "2"
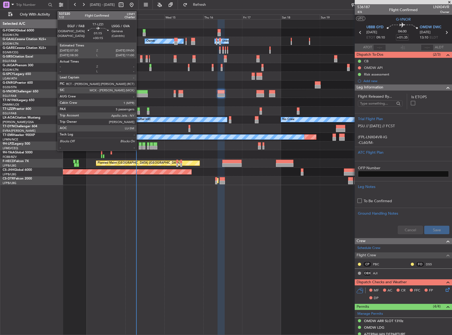
click at [139, 110] on div at bounding box center [138, 110] width 3 height 4
type input "+00:15"
type input "5"
